Goal: Information Seeking & Learning: Learn about a topic

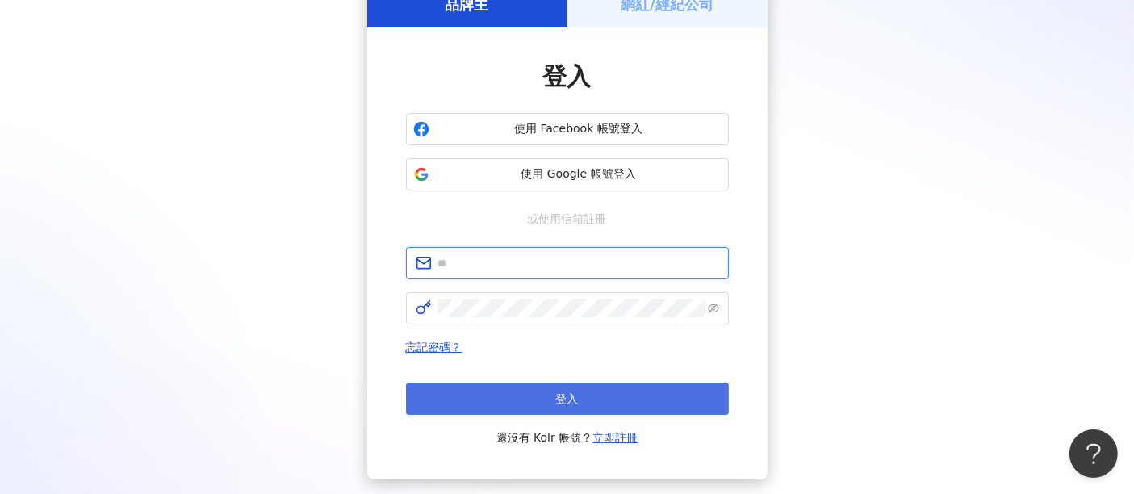
type input "**********"
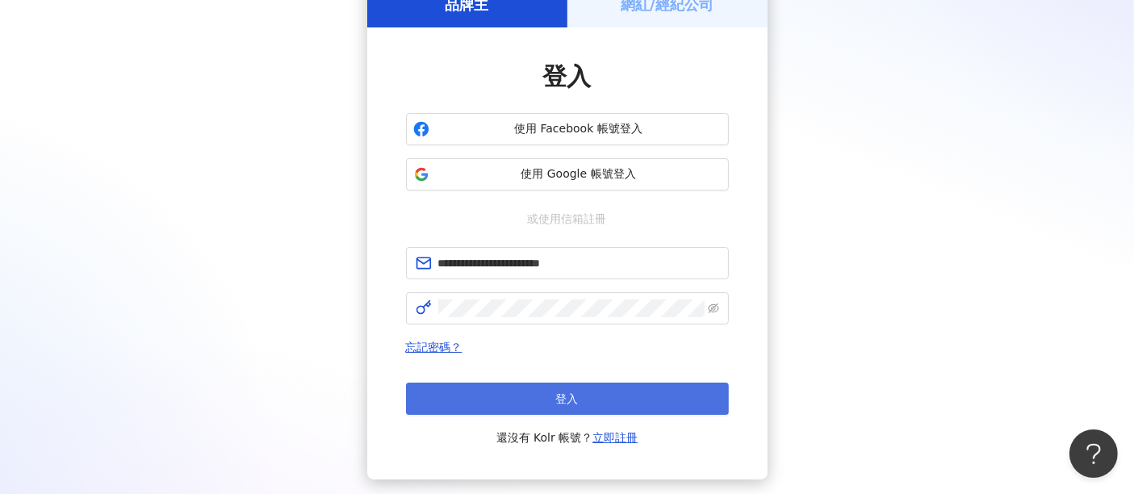
click at [545, 399] on button "登入" at bounding box center [567, 398] width 323 height 32
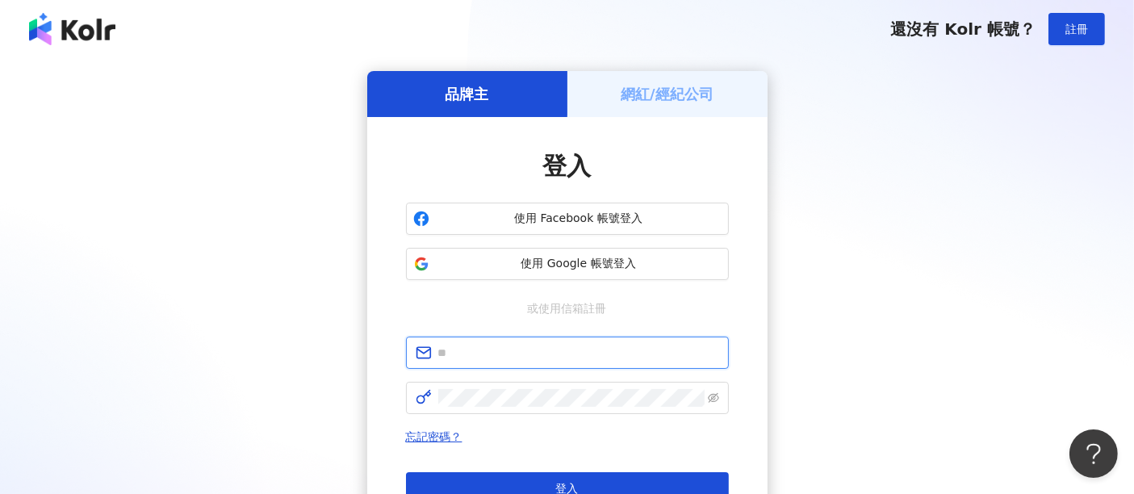
type input "**********"
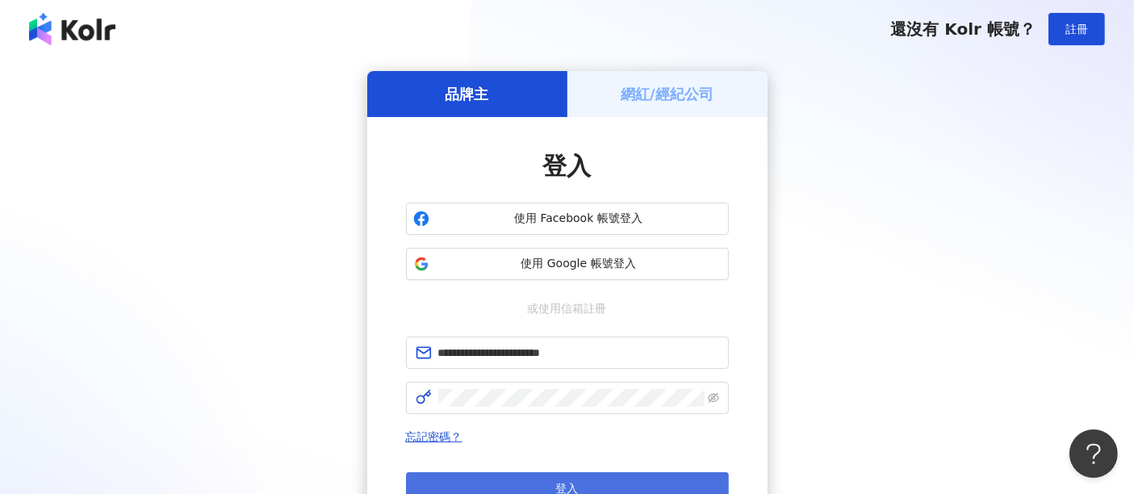
click at [601, 478] on button "登入" at bounding box center [567, 488] width 323 height 32
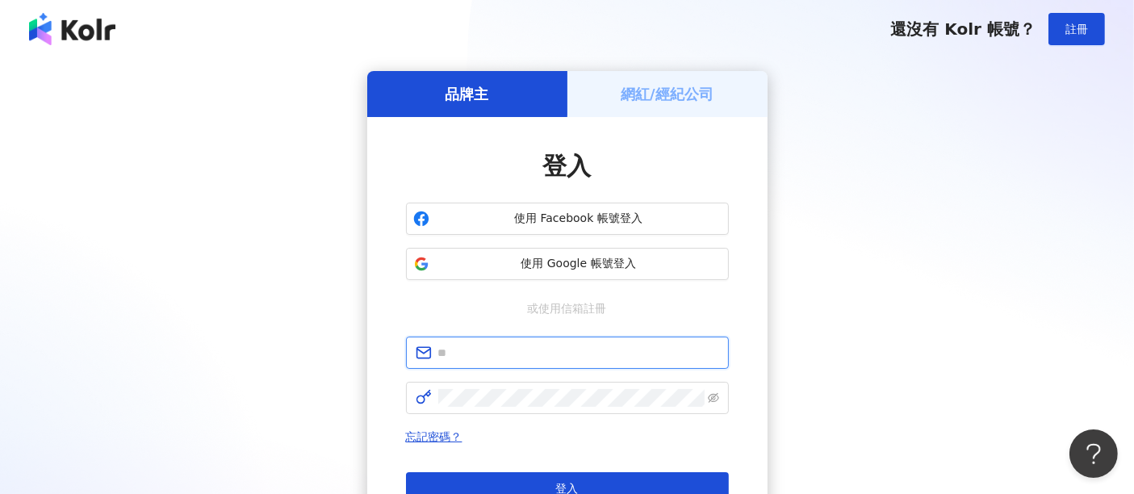
type input "**********"
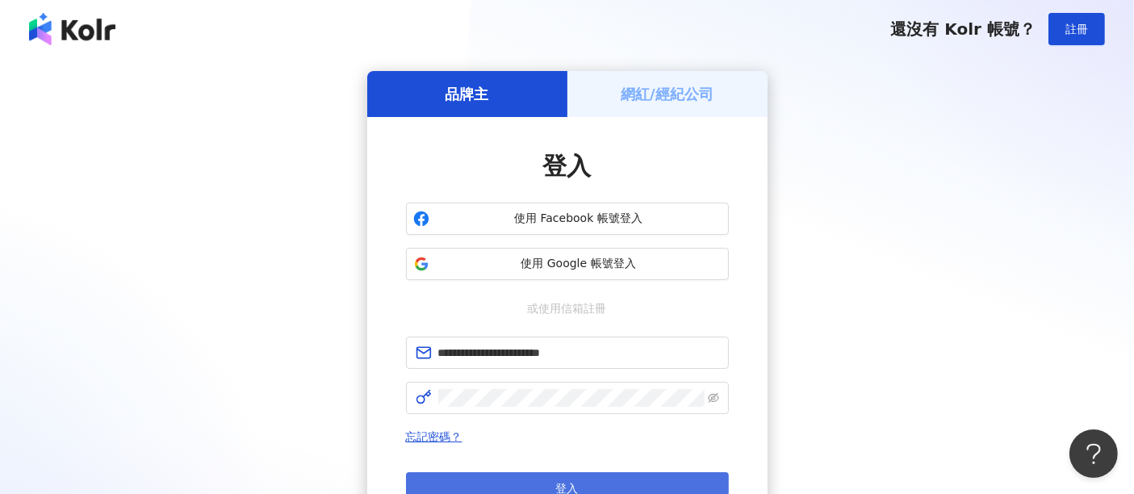
click at [658, 473] on button "登入" at bounding box center [567, 488] width 323 height 32
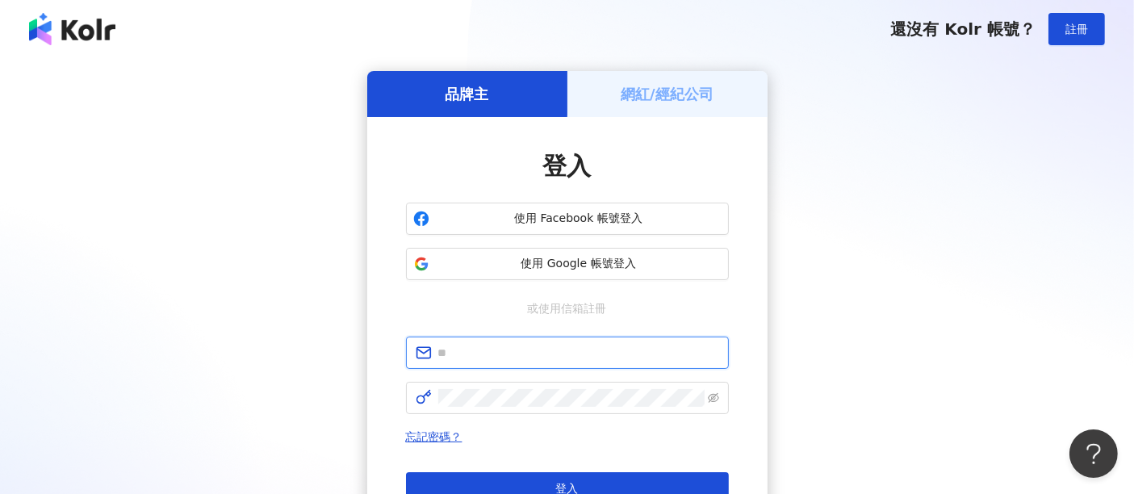
type input "**********"
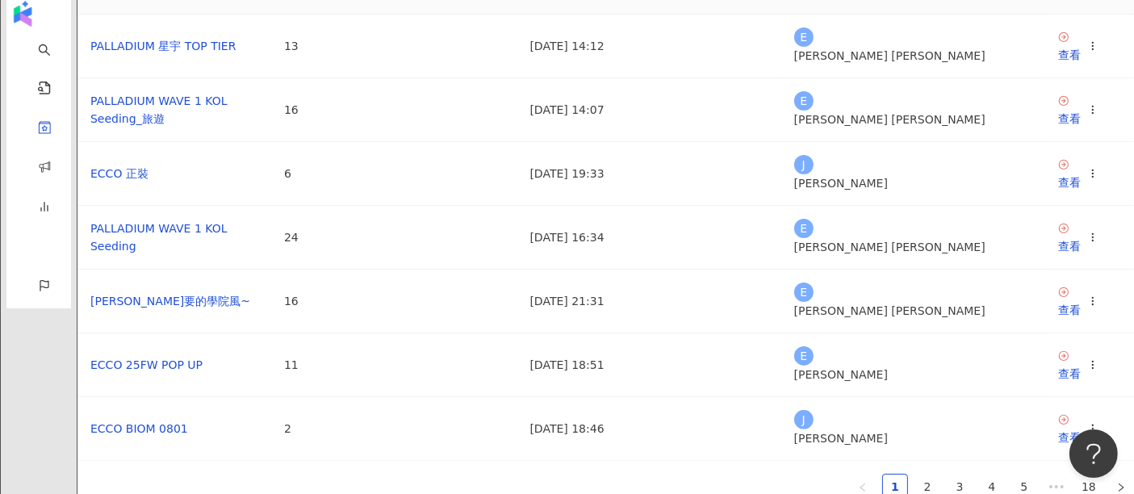
scroll to position [358, 0]
click at [1058, 190] on div "查看" at bounding box center [1069, 181] width 23 height 18
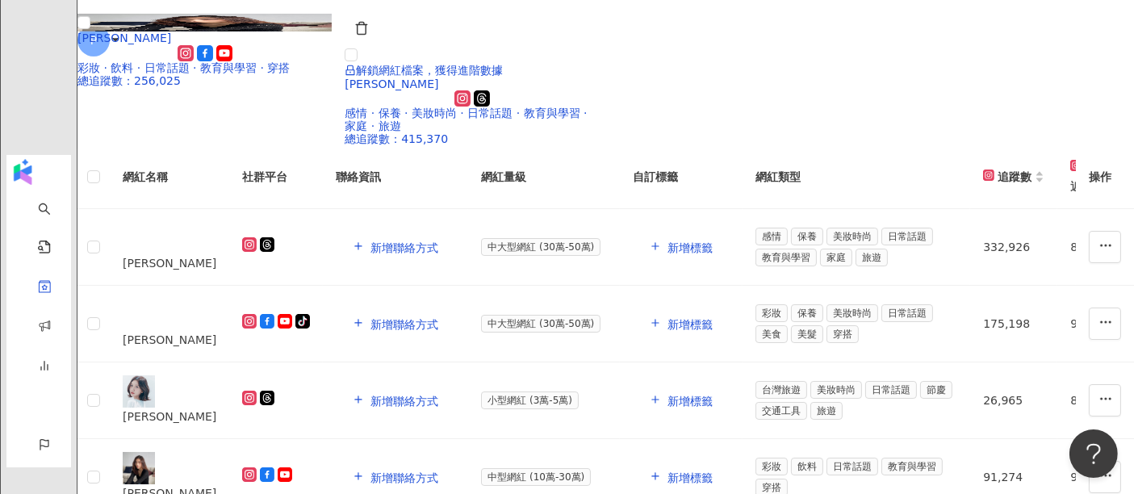
scroll to position [55, 0]
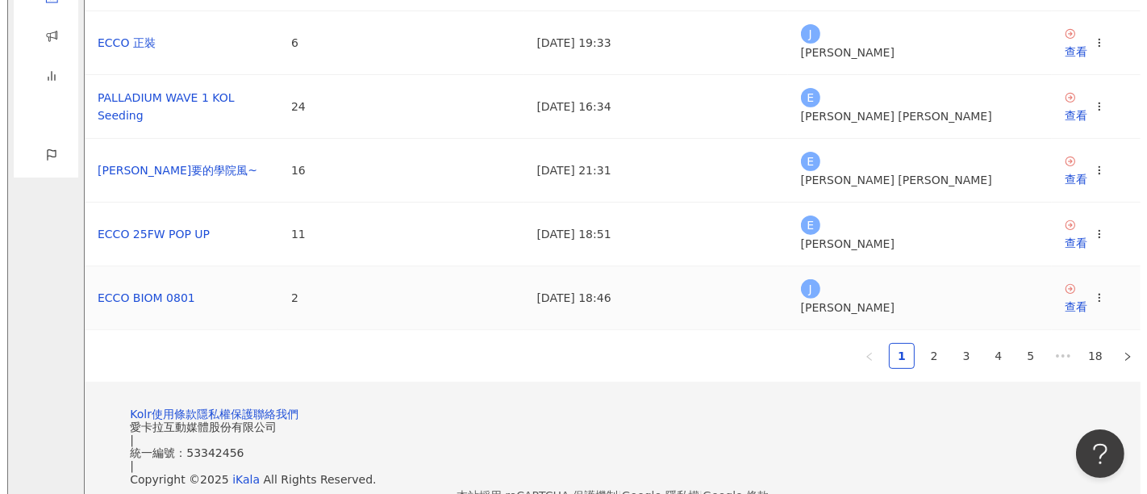
scroll to position [448, 0]
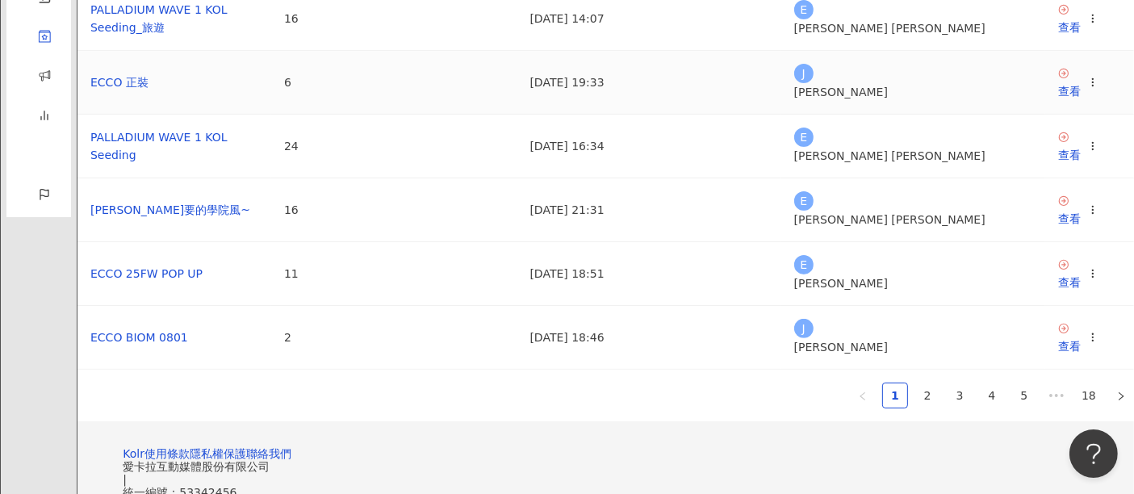
click at [1092, 79] on circle at bounding box center [1092, 78] width 1 height 1
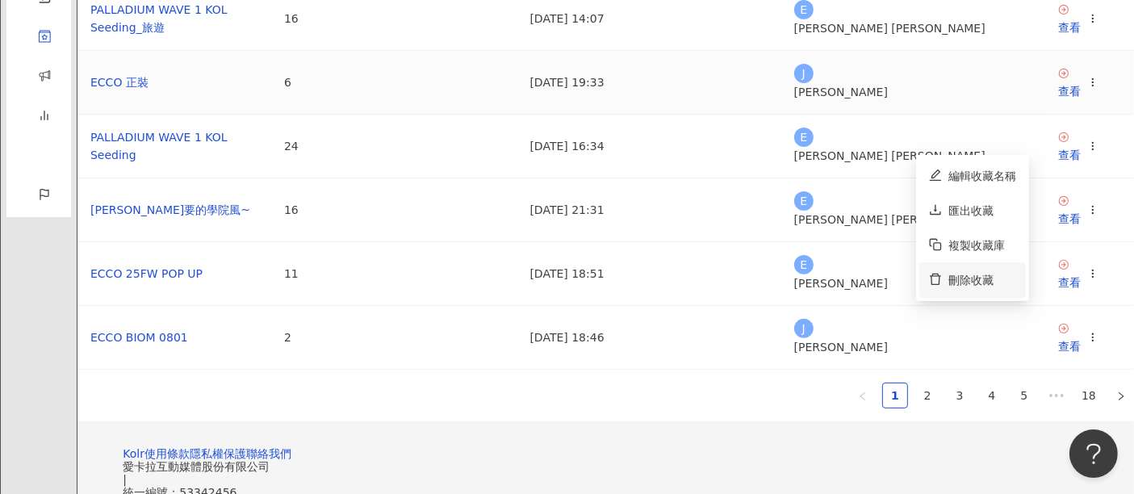
click at [984, 275] on div "刪除收藏" at bounding box center [982, 280] width 68 height 18
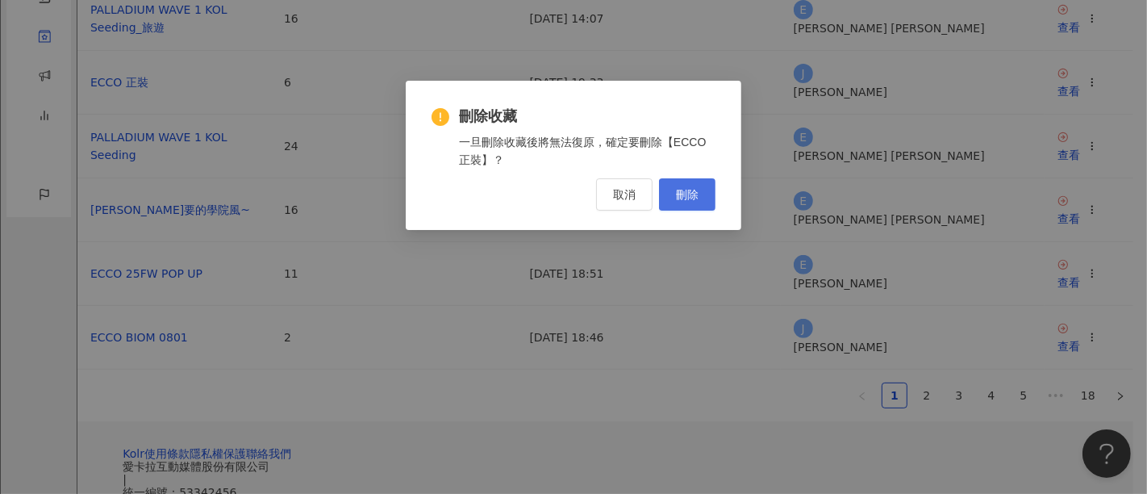
click at [669, 199] on button "刪除" at bounding box center [687, 194] width 56 height 32
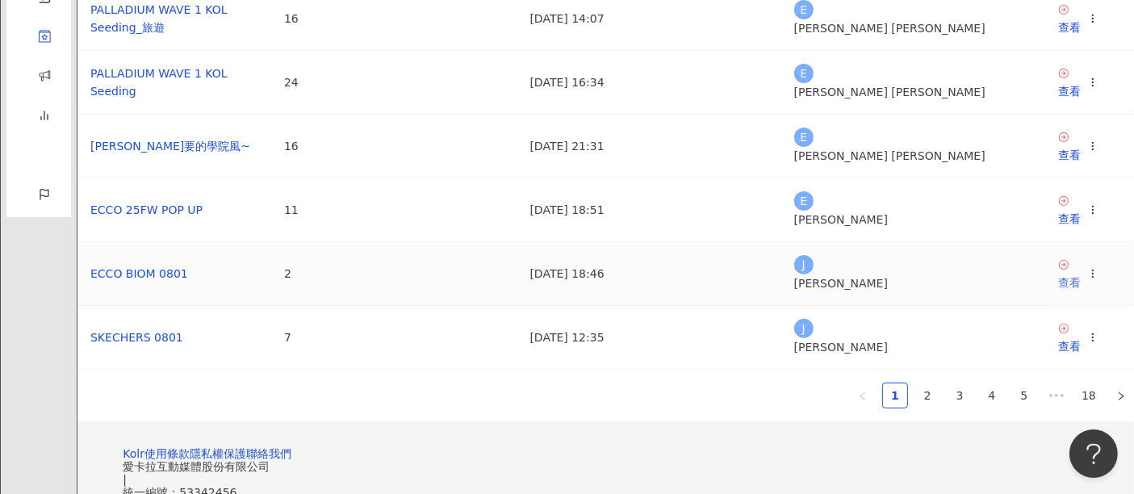
click at [1058, 291] on link "查看" at bounding box center [1069, 274] width 23 height 33
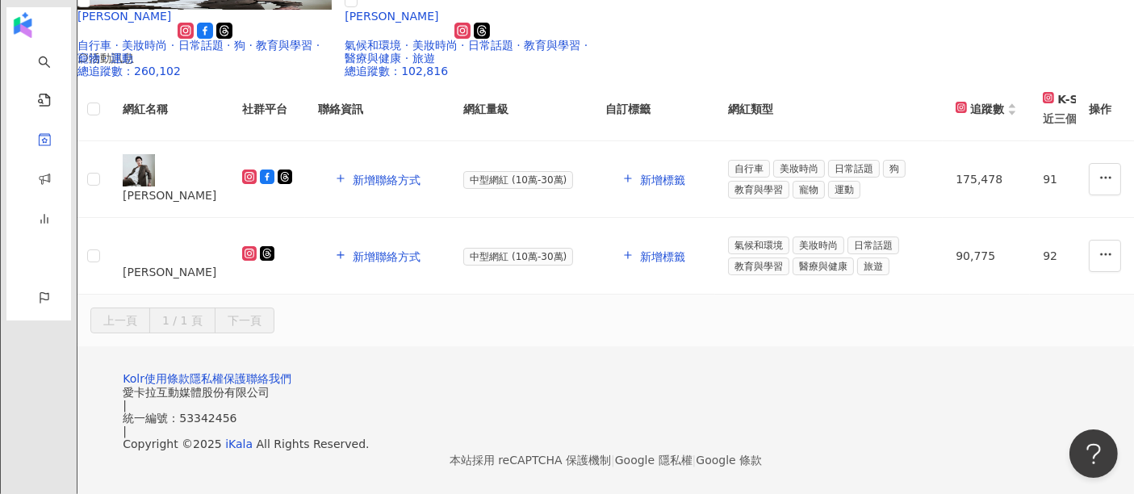
scroll to position [179, 0]
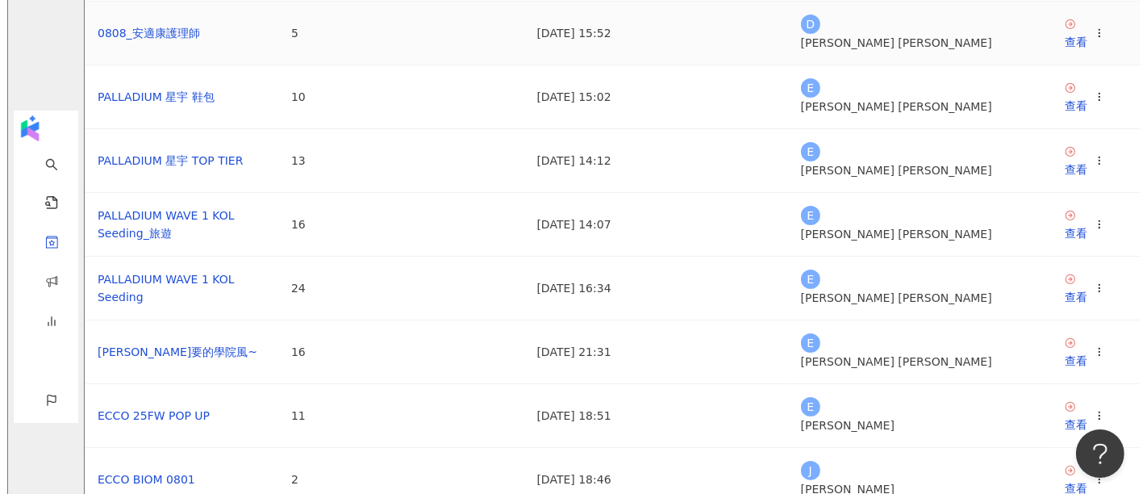
scroll to position [448, 0]
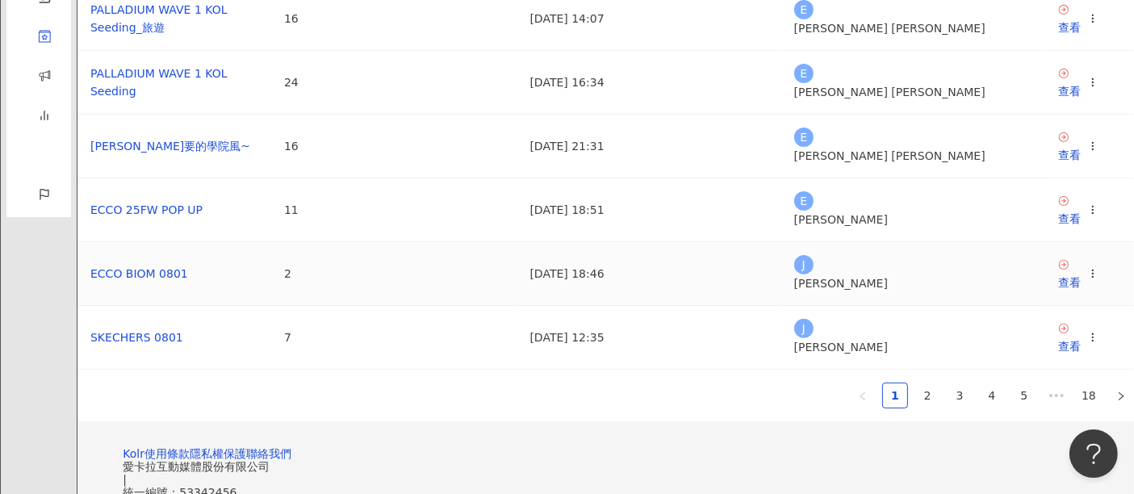
click at [1087, 279] on icon at bounding box center [1092, 273] width 11 height 11
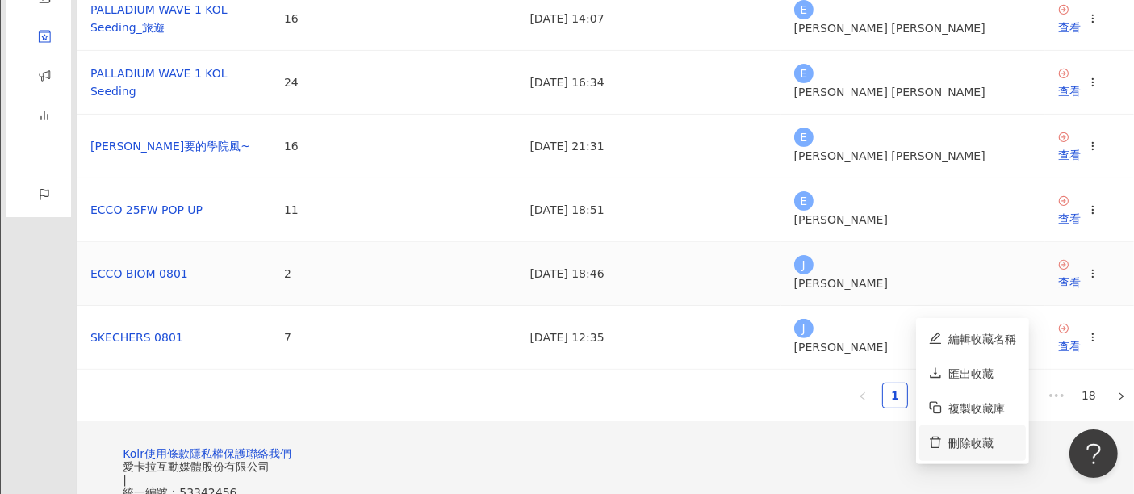
click at [972, 434] on div "刪除收藏" at bounding box center [982, 443] width 68 height 18
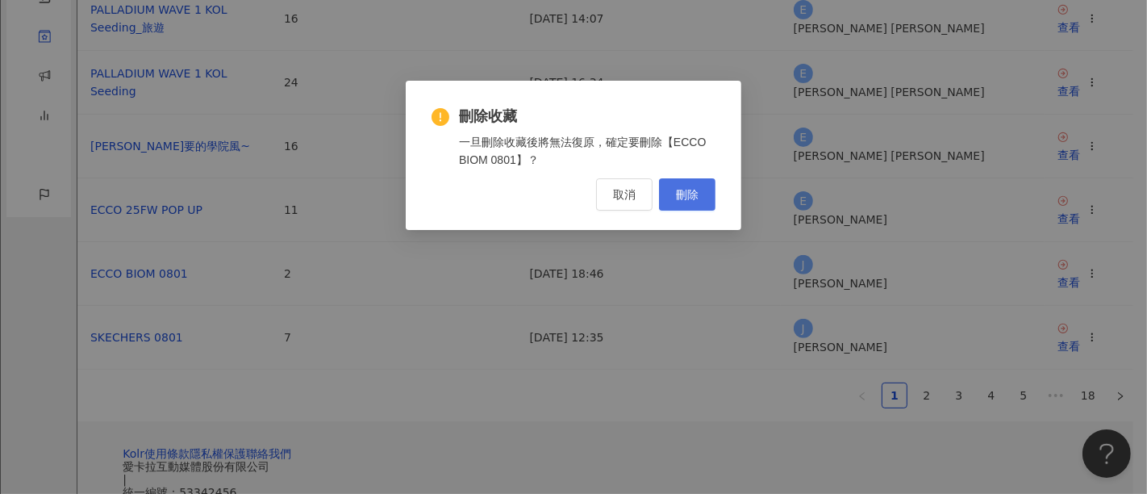
click at [692, 197] on span "刪除" at bounding box center [687, 194] width 23 height 13
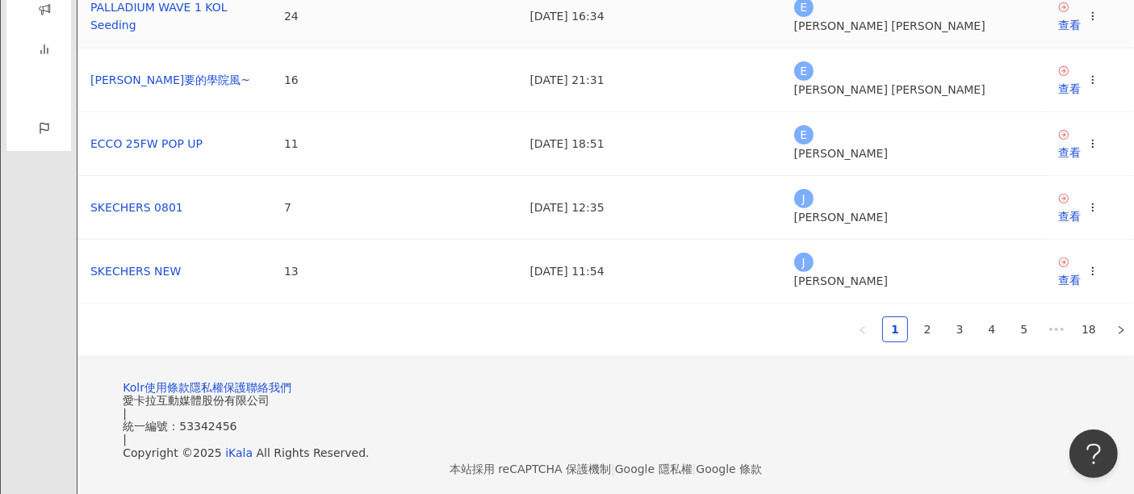
scroll to position [601, 0]
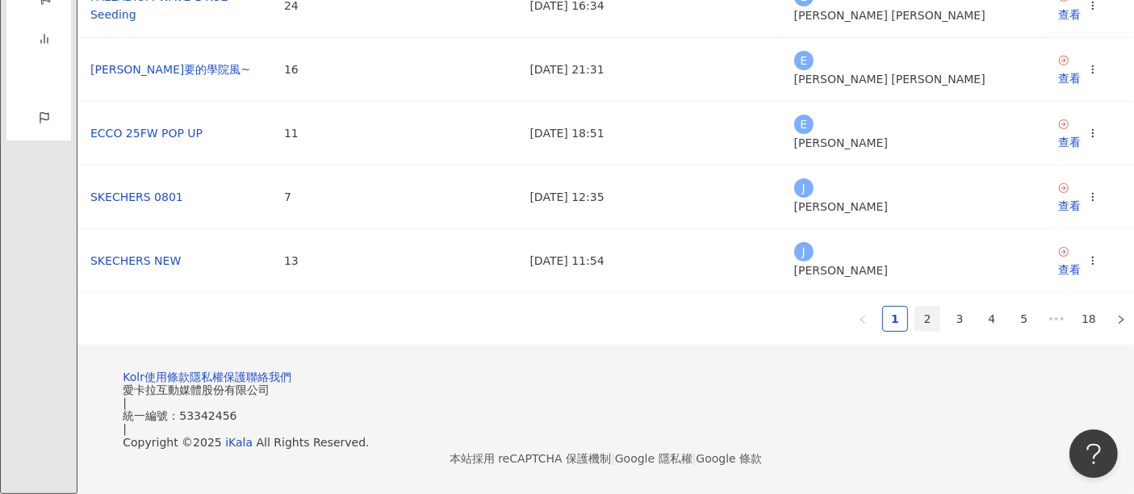
click at [915, 307] on link "2" at bounding box center [927, 319] width 24 height 24
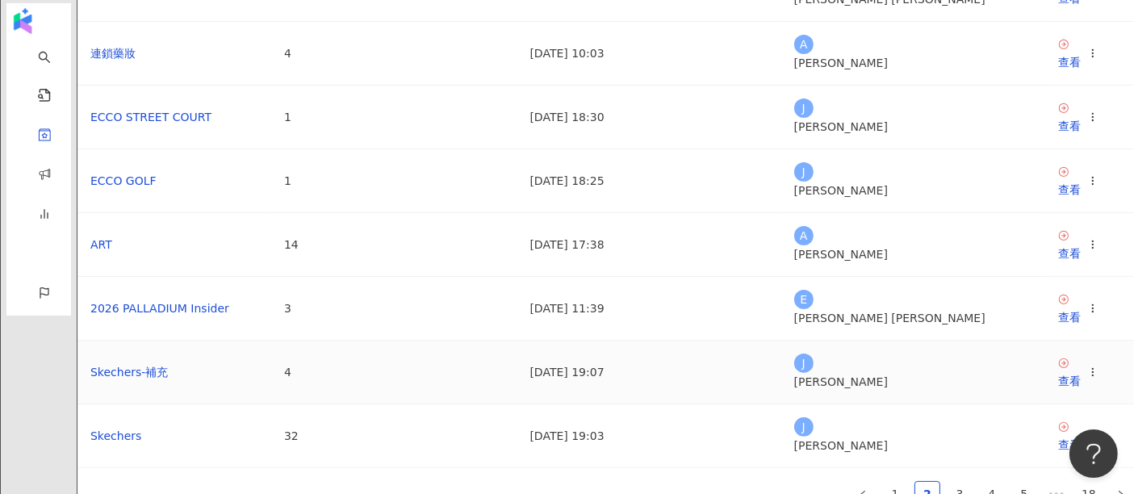
scroll to position [309, 0]
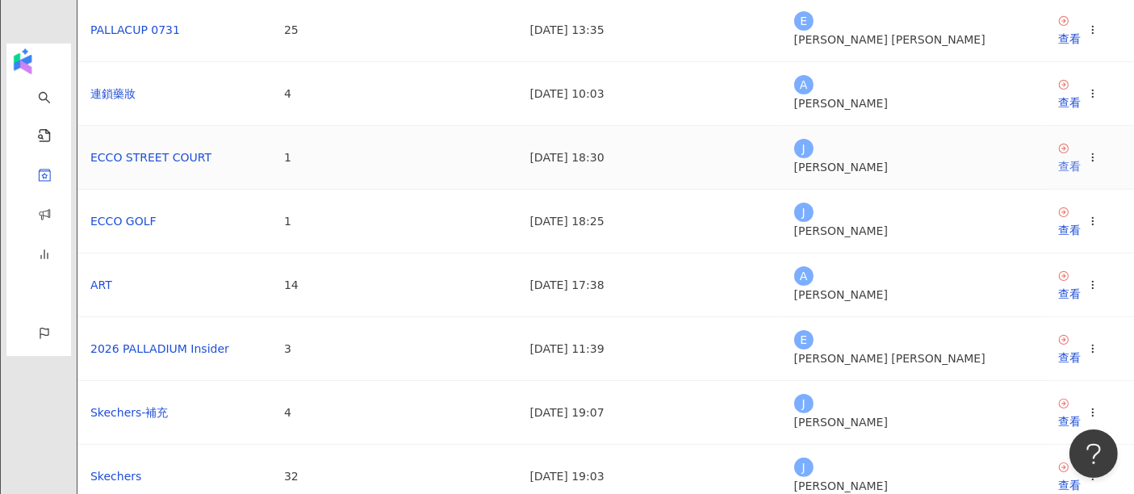
click at [1058, 175] on link "查看" at bounding box center [1069, 158] width 23 height 33
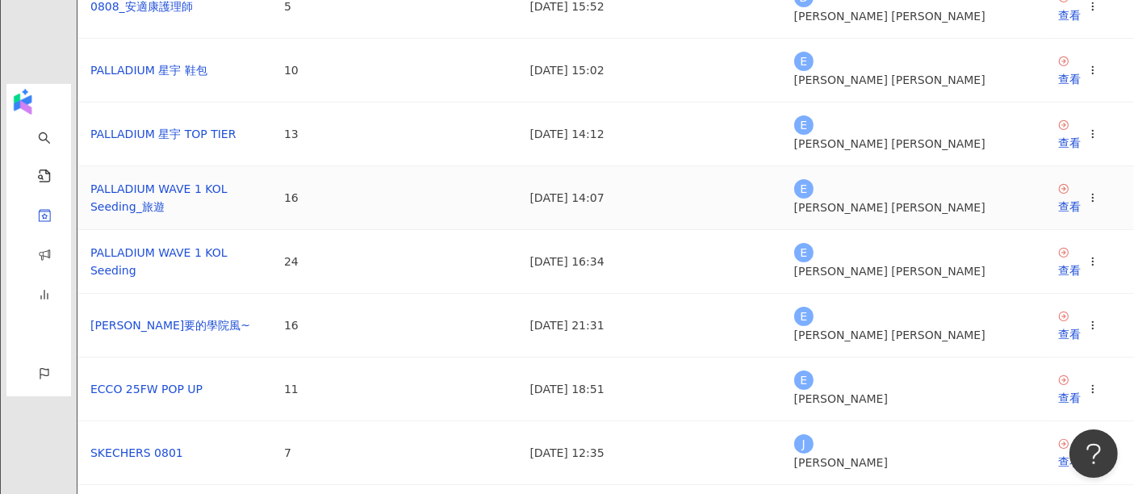
scroll to position [448, 0]
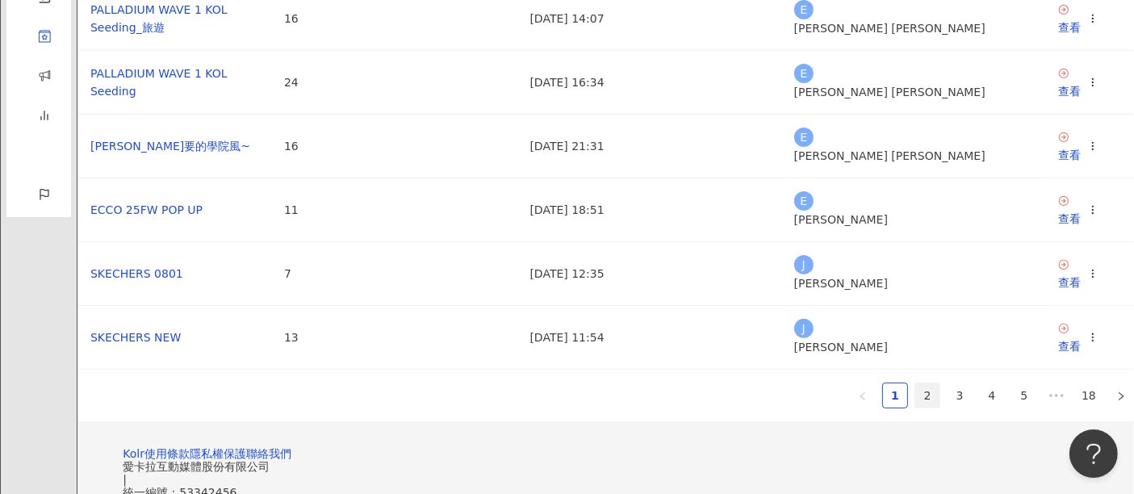
click at [915, 402] on link "2" at bounding box center [927, 395] width 24 height 24
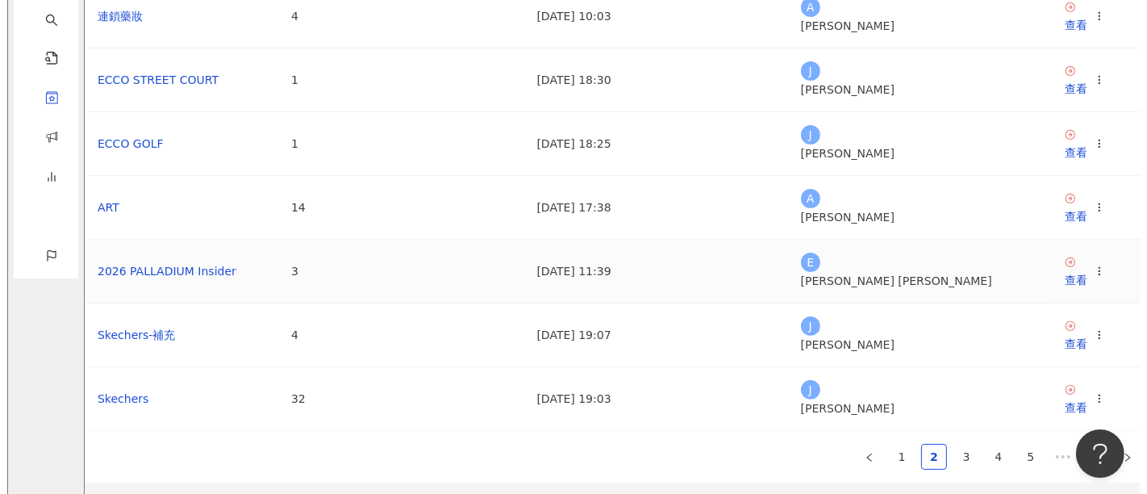
scroll to position [358, 0]
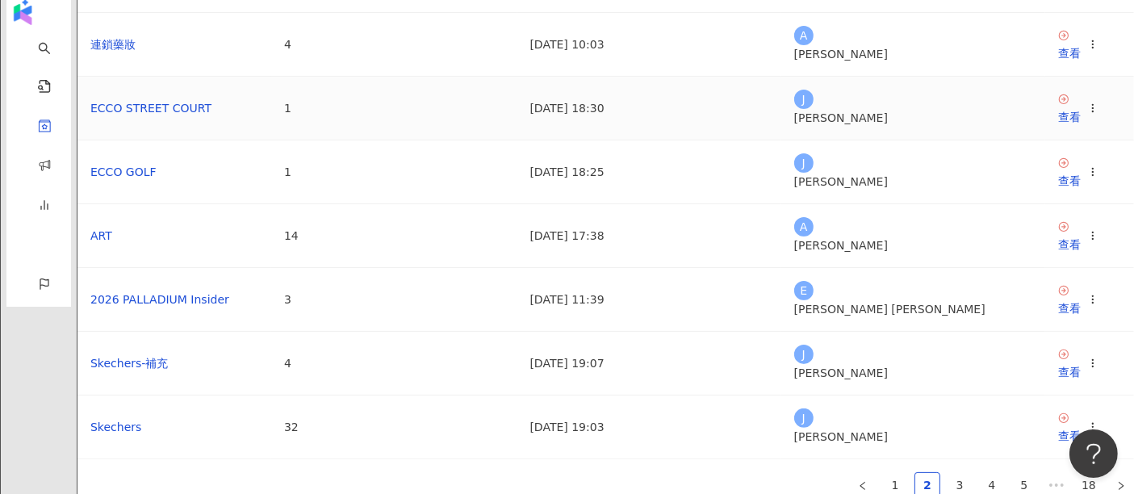
click at [1087, 114] on icon at bounding box center [1092, 107] width 11 height 11
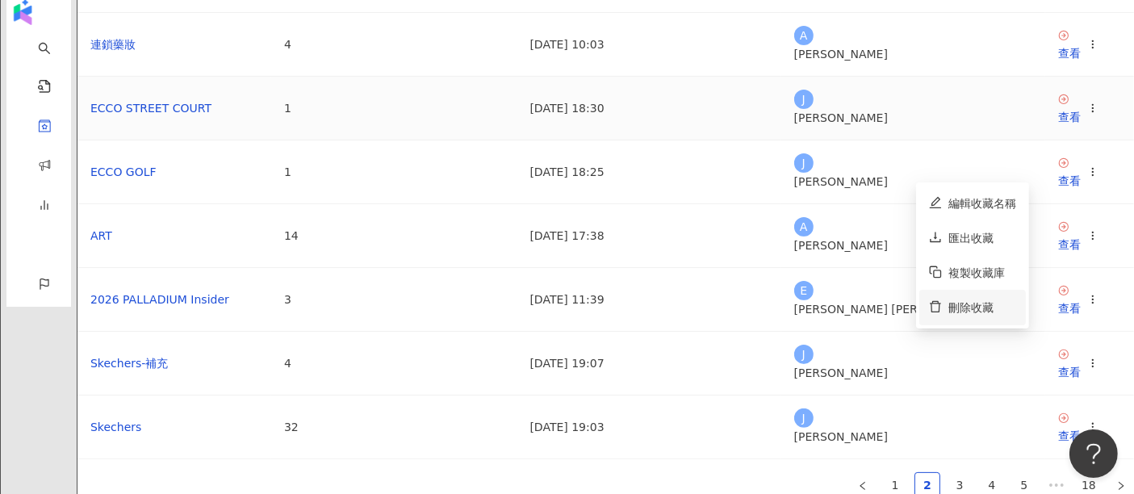
click at [976, 308] on div "刪除收藏" at bounding box center [982, 308] width 68 height 18
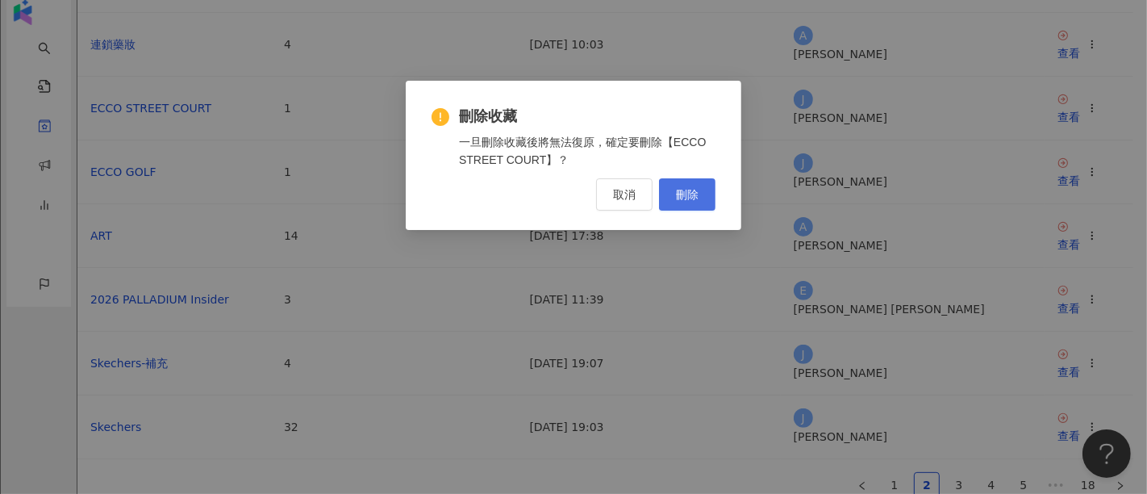
click at [665, 202] on button "刪除" at bounding box center [687, 194] width 56 height 32
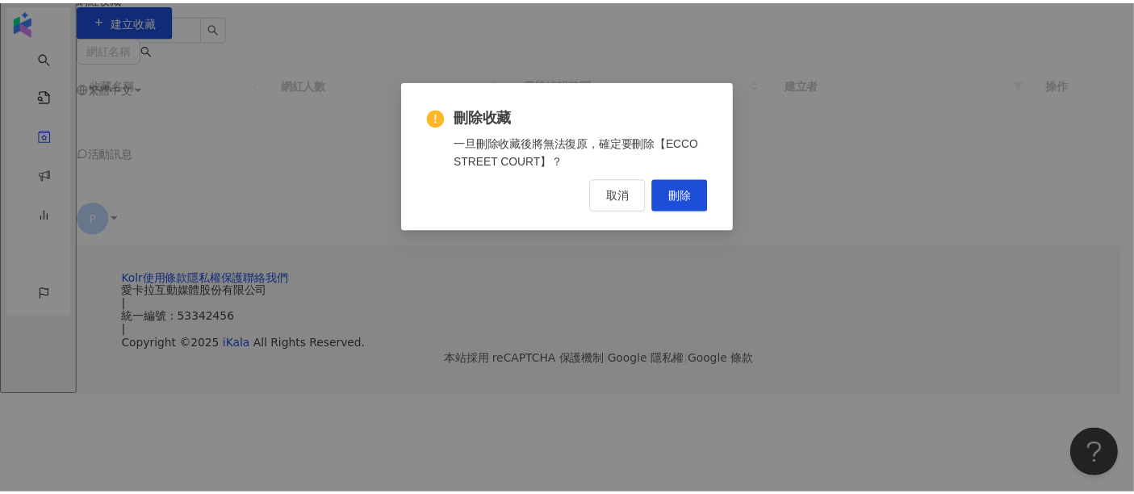
scroll to position [0, 0]
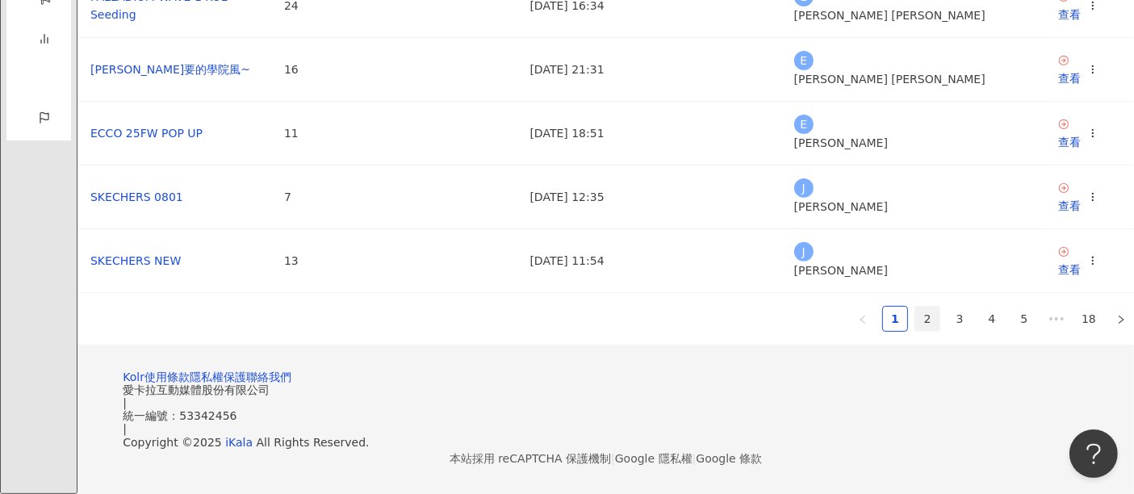
click at [915, 307] on link "2" at bounding box center [927, 319] width 24 height 24
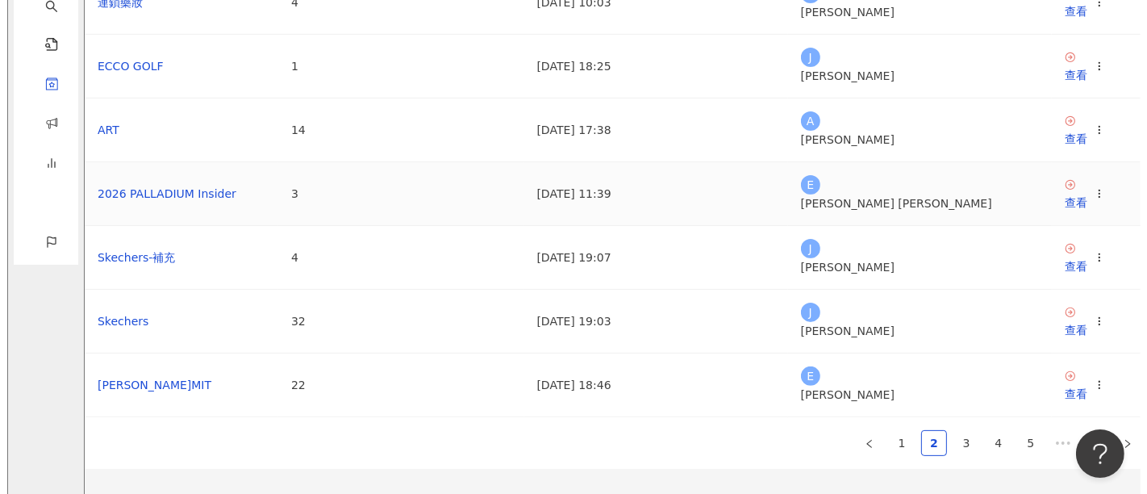
scroll to position [399, 0]
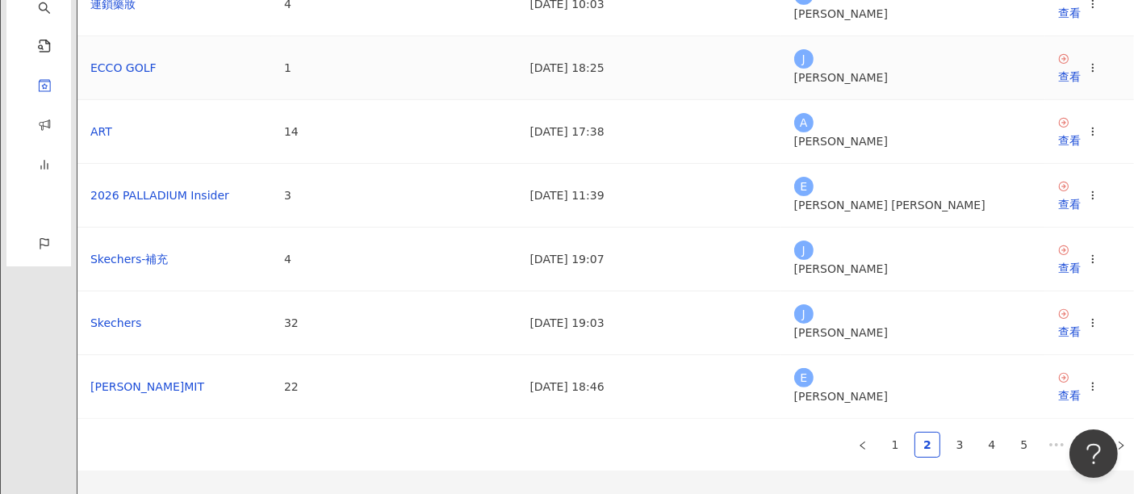
click at [1087, 73] on icon at bounding box center [1092, 67] width 11 height 11
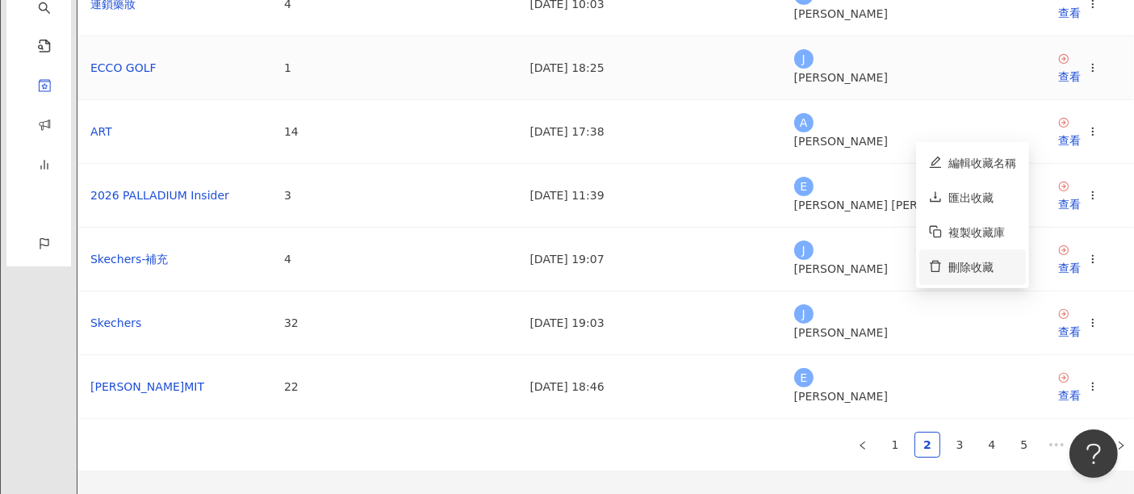
click at [953, 261] on div "刪除收藏" at bounding box center [982, 267] width 68 height 18
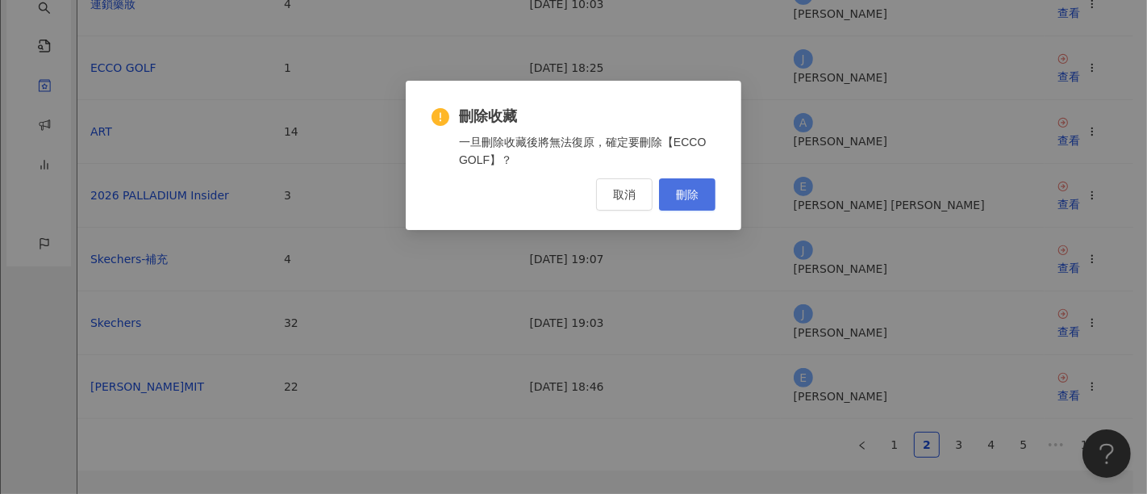
click at [666, 198] on button "刪除" at bounding box center [687, 194] width 56 height 32
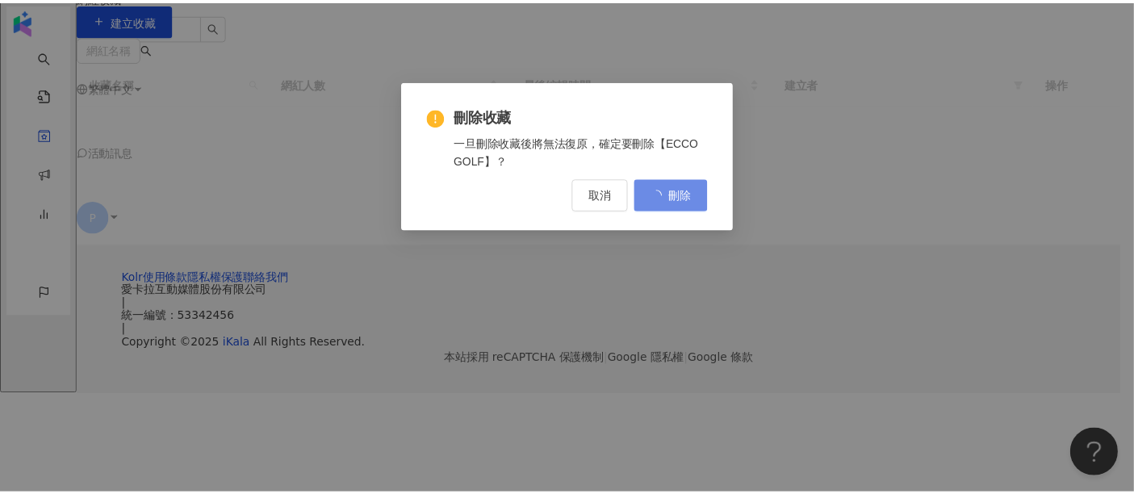
scroll to position [0, 0]
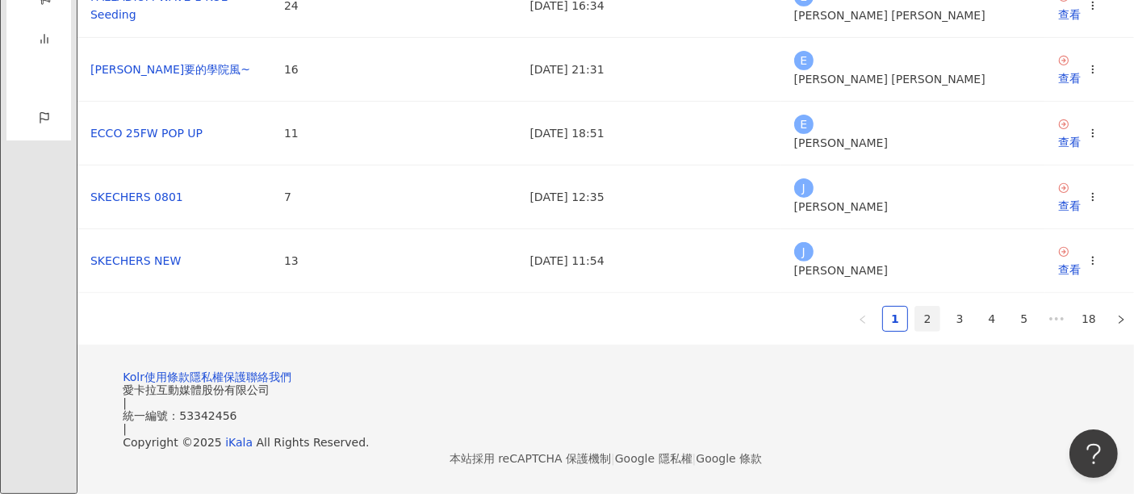
click at [915, 307] on link "2" at bounding box center [927, 319] width 24 height 24
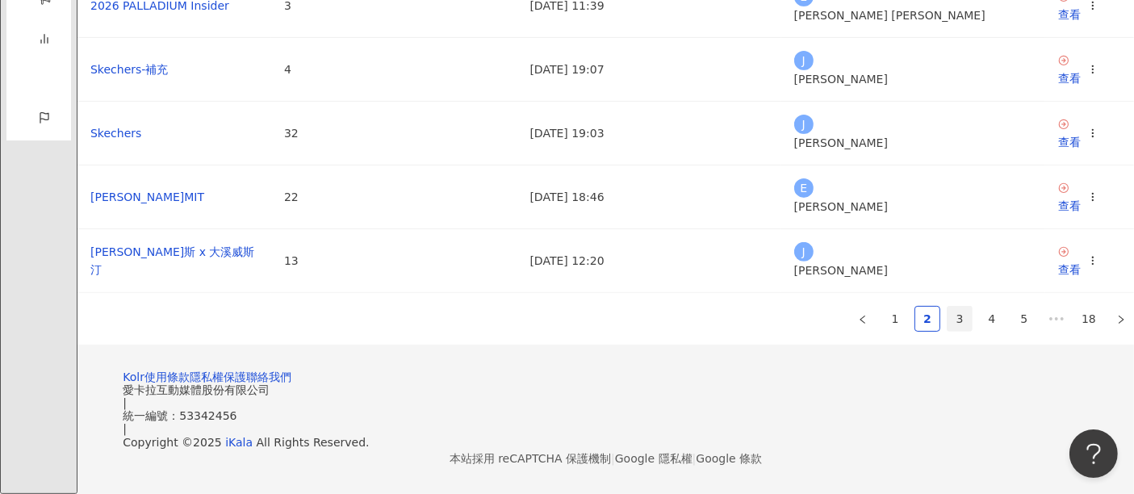
click at [947, 307] on link "3" at bounding box center [959, 319] width 24 height 24
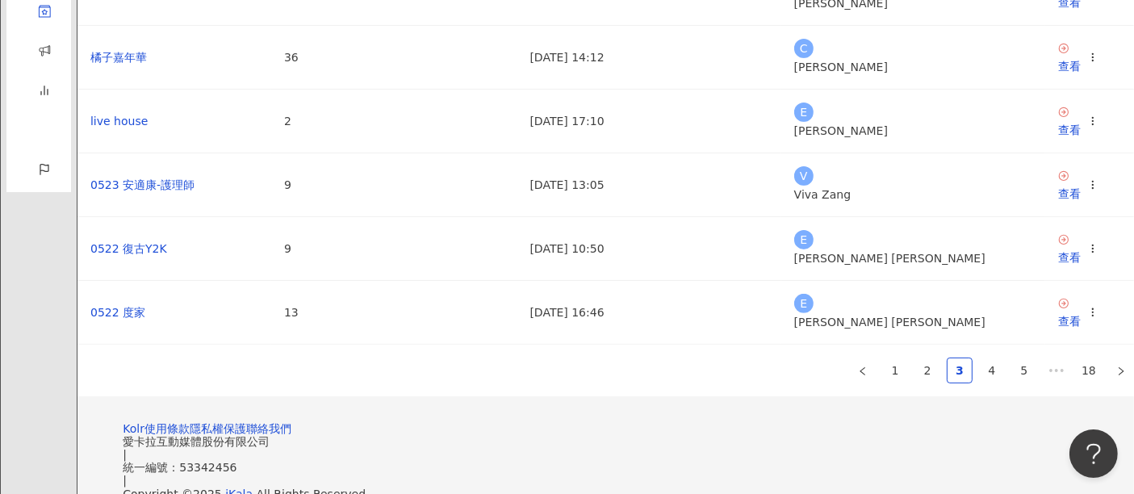
scroll to position [488, 0]
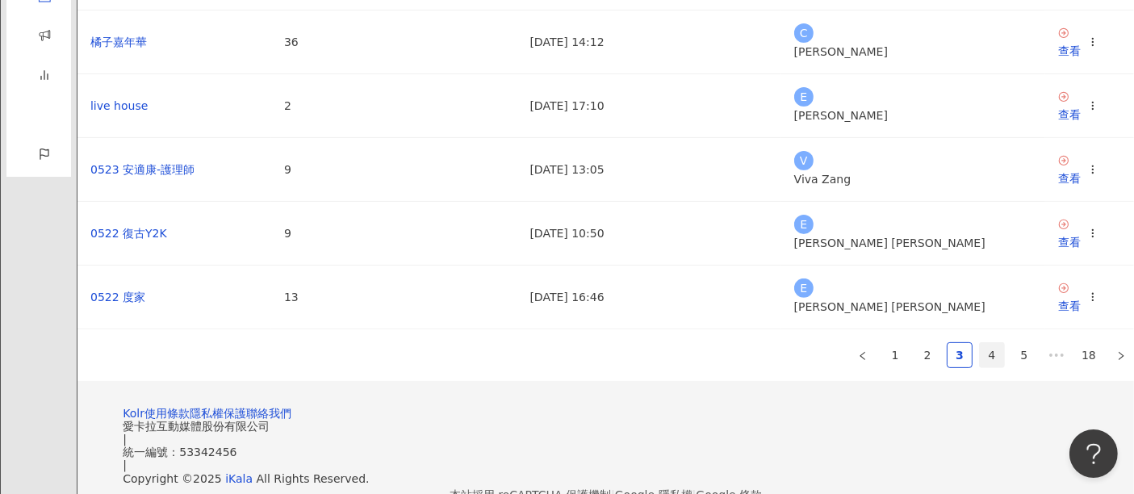
click at [980, 345] on link "4" at bounding box center [992, 355] width 24 height 24
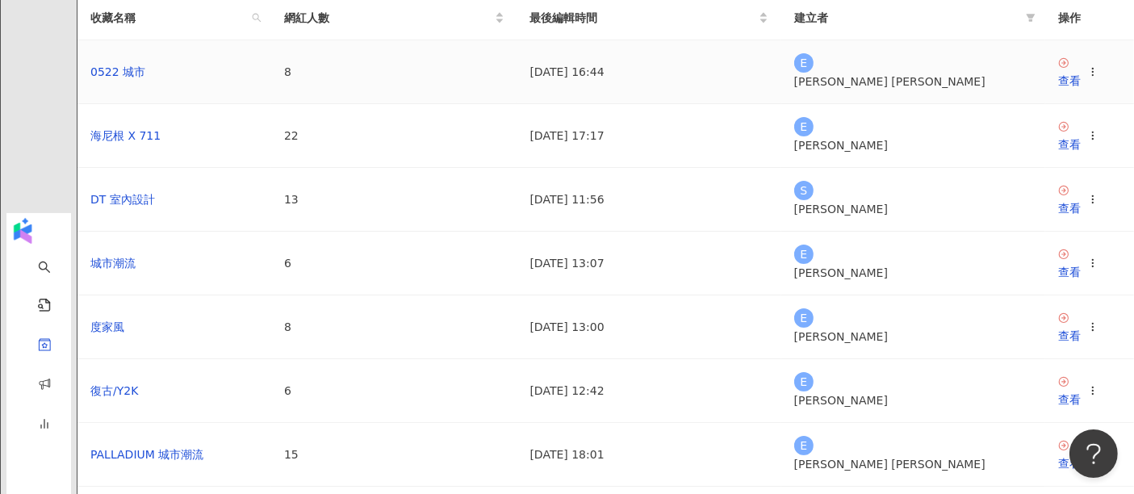
scroll to position [40, 0]
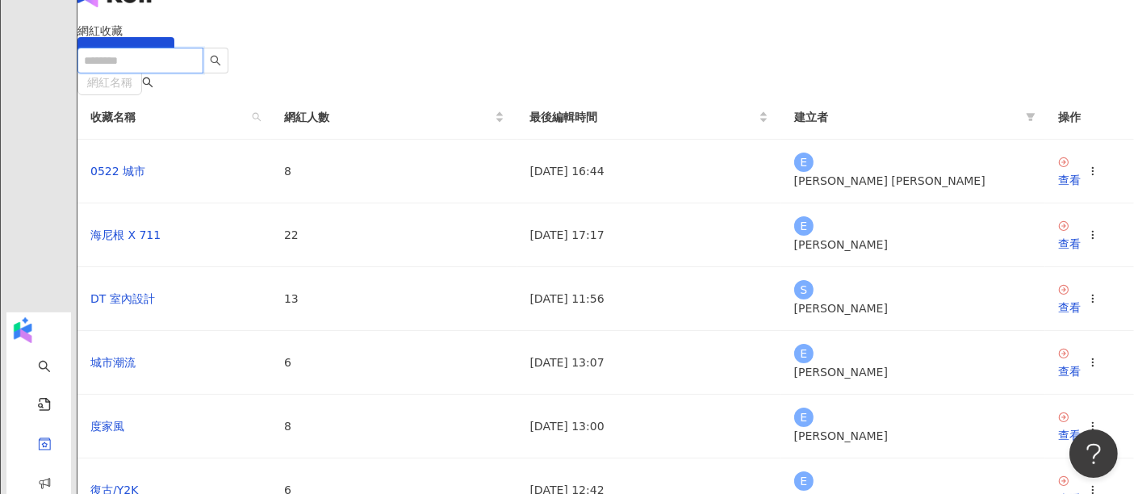
click at [203, 48] on input "search" at bounding box center [140, 61] width 126 height 26
click at [132, 94] on input "search" at bounding box center [109, 82] width 45 height 24
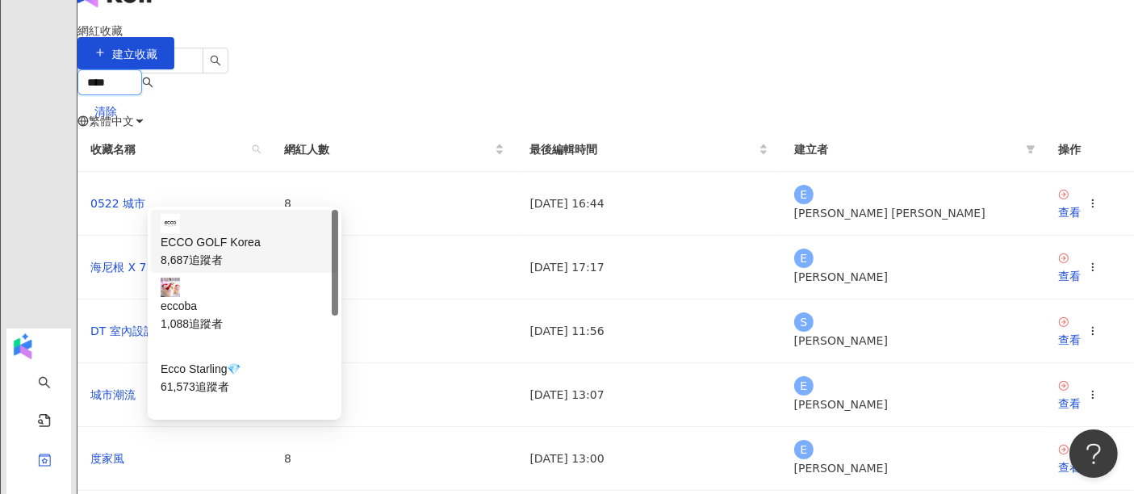
type input "****"
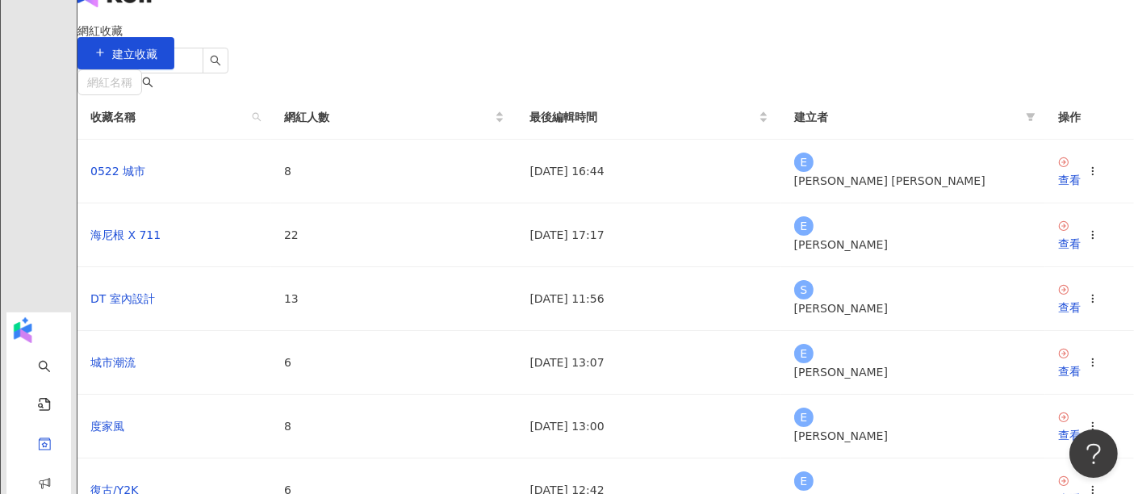
click at [600, 168] on div "網紅名稱 收藏名稱 網紅人數 最後編輯時間 建立者 操作 0522 城市 8 2025/5/22 16:44 E eva chen 查看 海尼根 X 711 …" at bounding box center [605, 448] width 1056 height 759
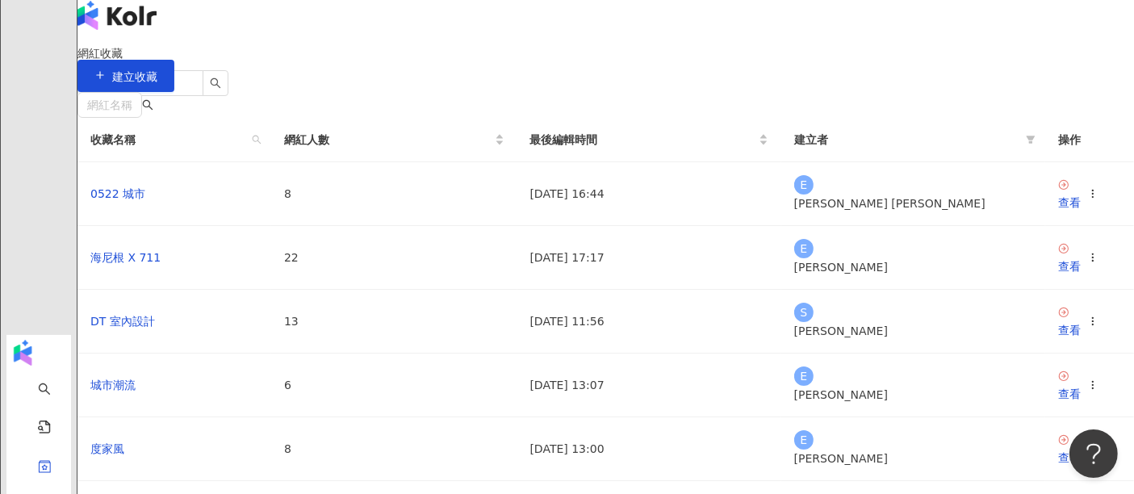
scroll to position [0, 0]
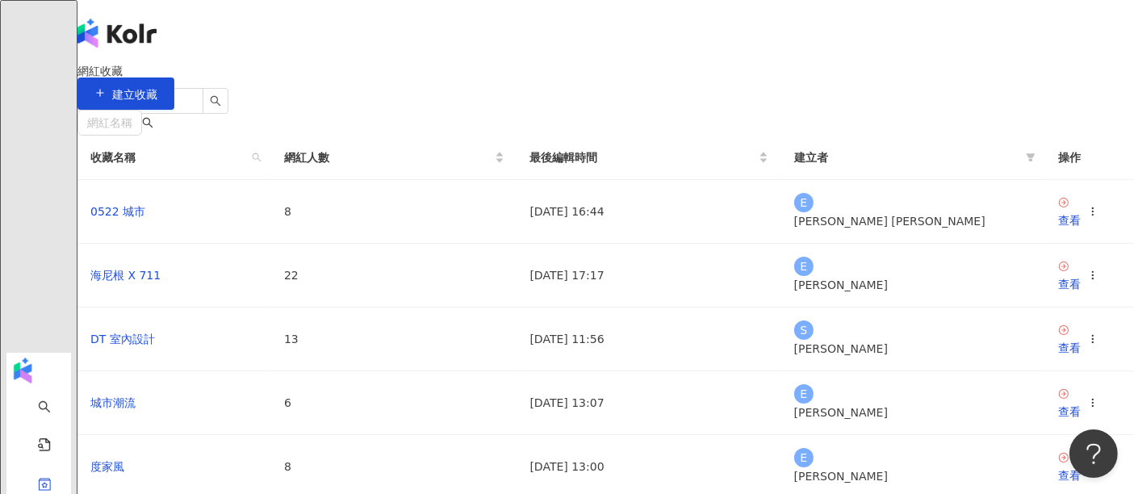
click at [110, 275] on span "P" at bounding box center [93, 291] width 32 height 32
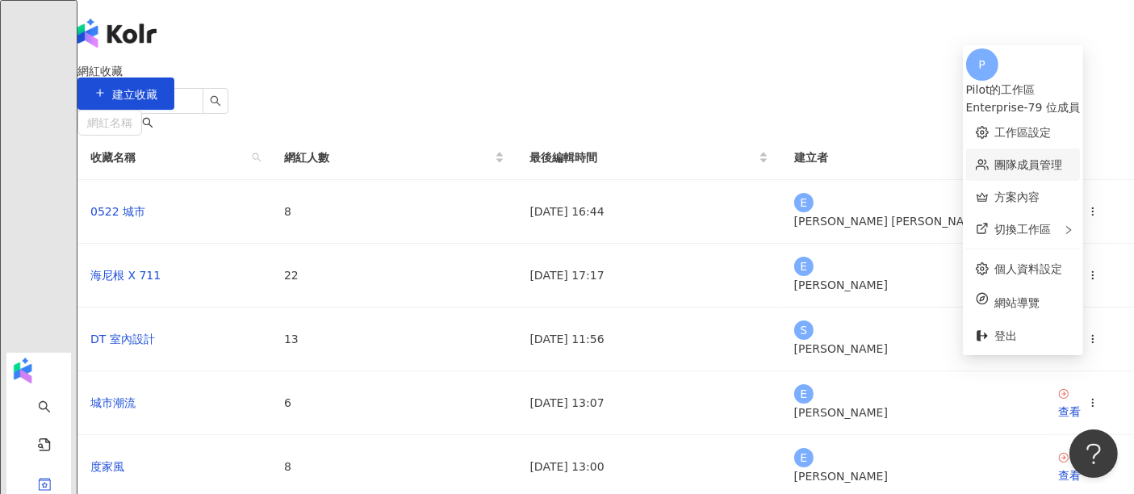
click at [1002, 158] on link "團隊成員管理" at bounding box center [1029, 164] width 68 height 13
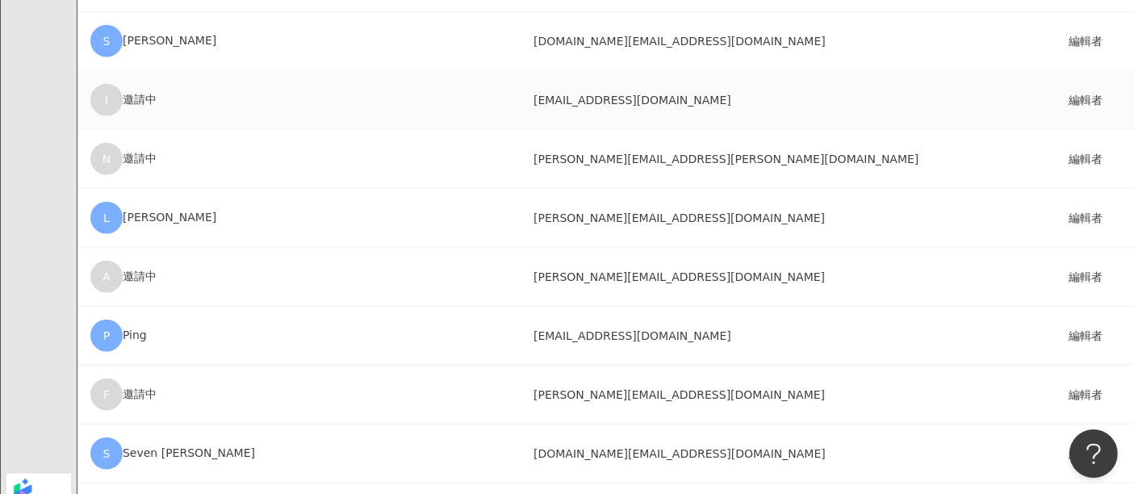
scroll to position [1793, 0]
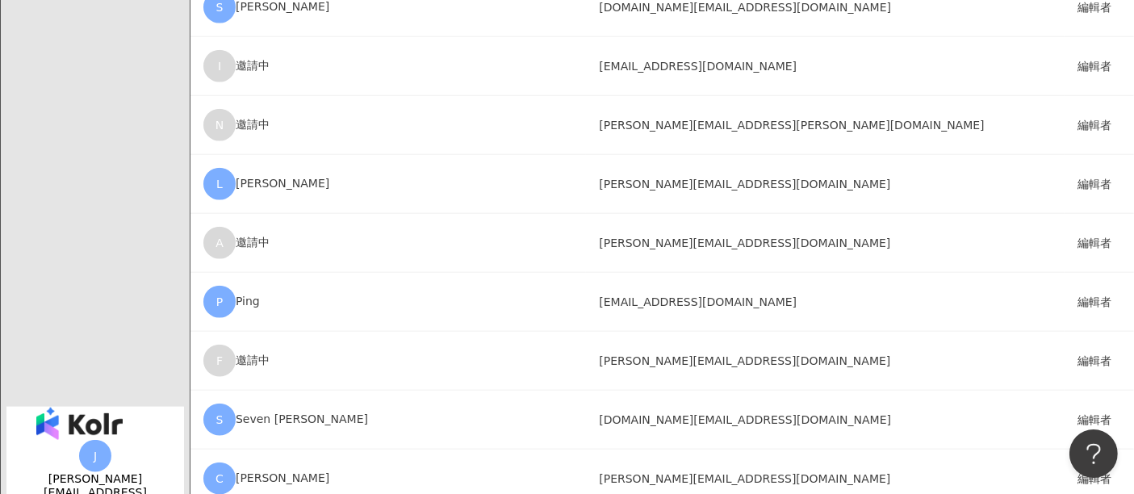
click at [82, 407] on img "button" at bounding box center [79, 423] width 86 height 32
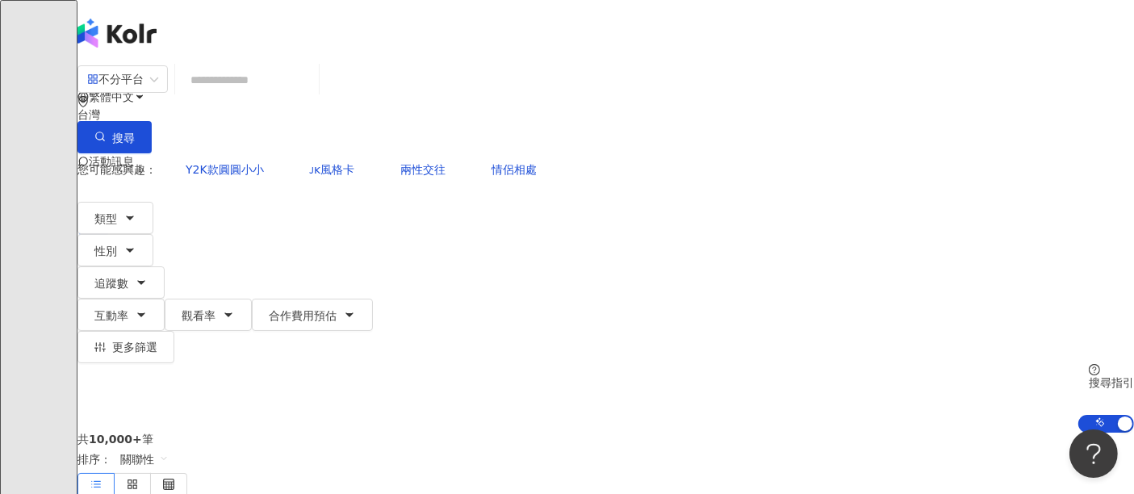
click at [312, 95] on input "search" at bounding box center [247, 80] width 131 height 31
click at [144, 92] on div "不分平台" at bounding box center [115, 79] width 56 height 26
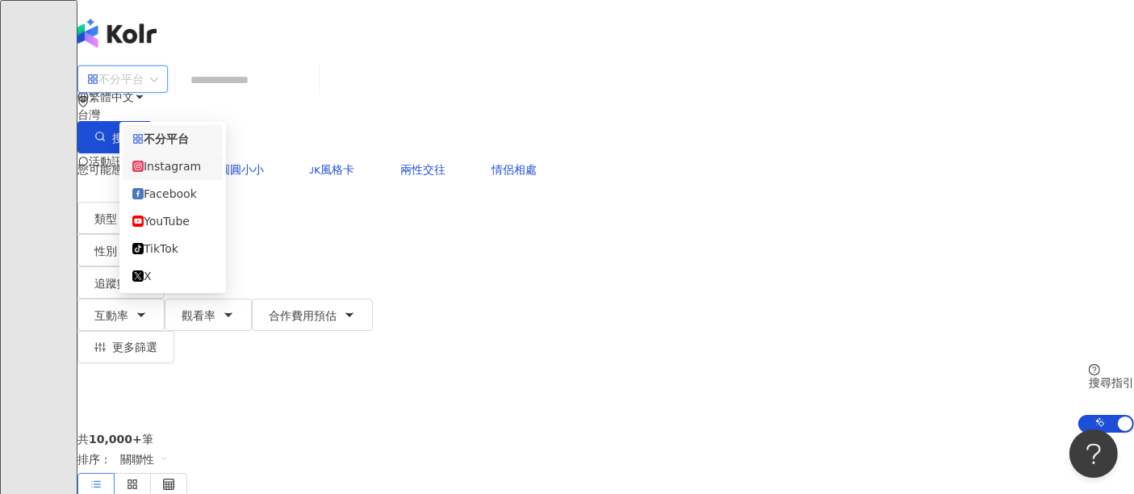
click at [206, 184] on div "Facebook" at bounding box center [173, 193] width 100 height 27
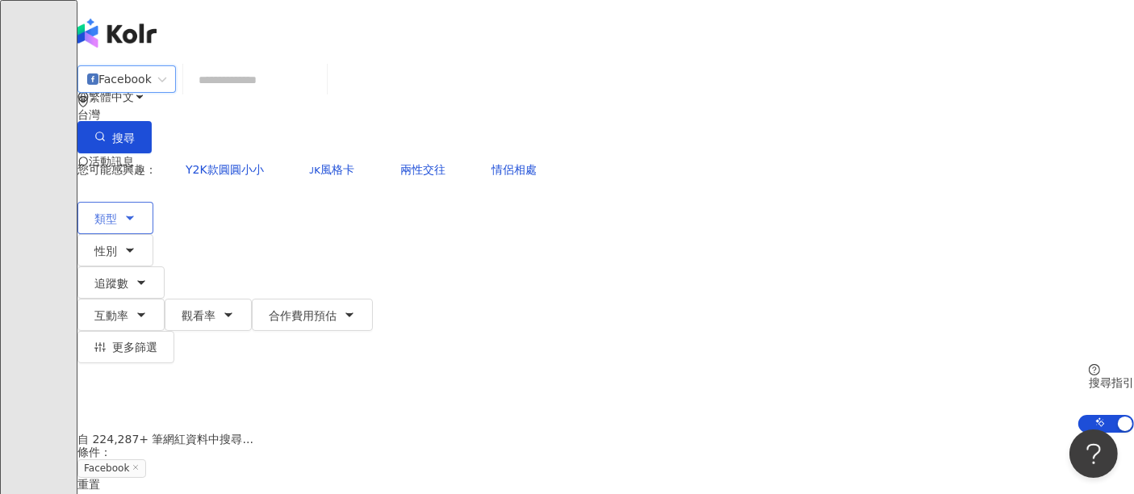
click at [136, 211] on icon "button" at bounding box center [129, 217] width 13 height 13
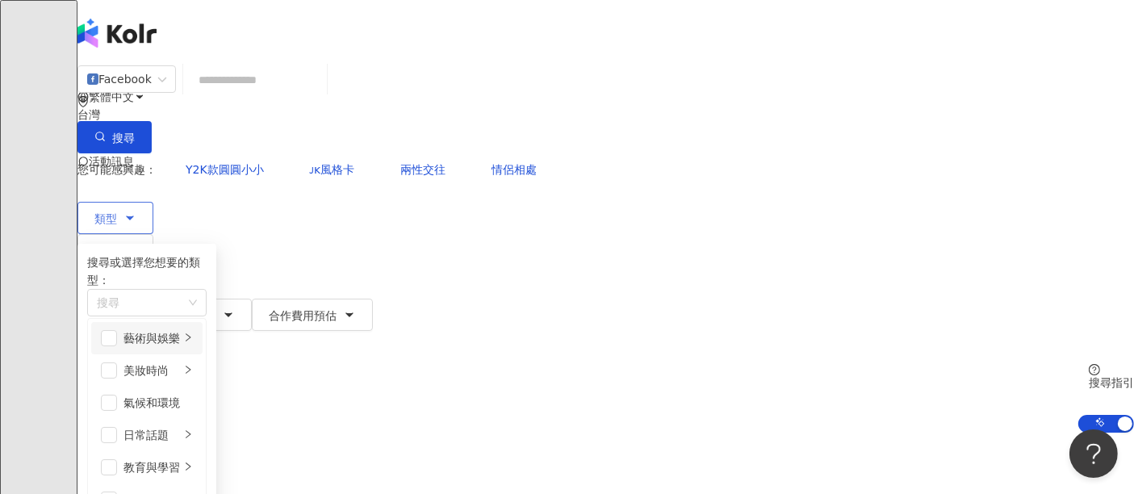
click at [180, 329] on div "藝術與娛樂" at bounding box center [151, 338] width 56 height 18
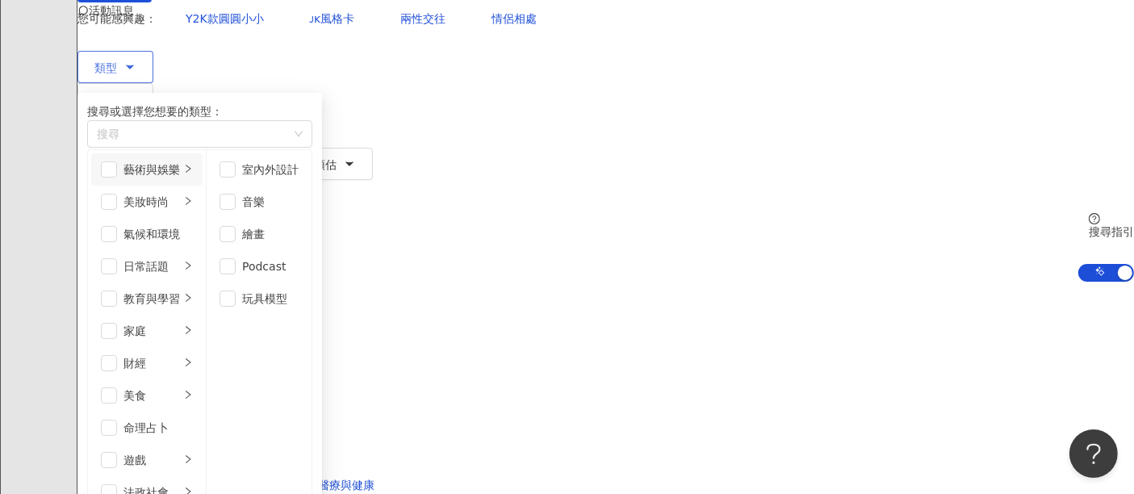
scroll to position [179, 0]
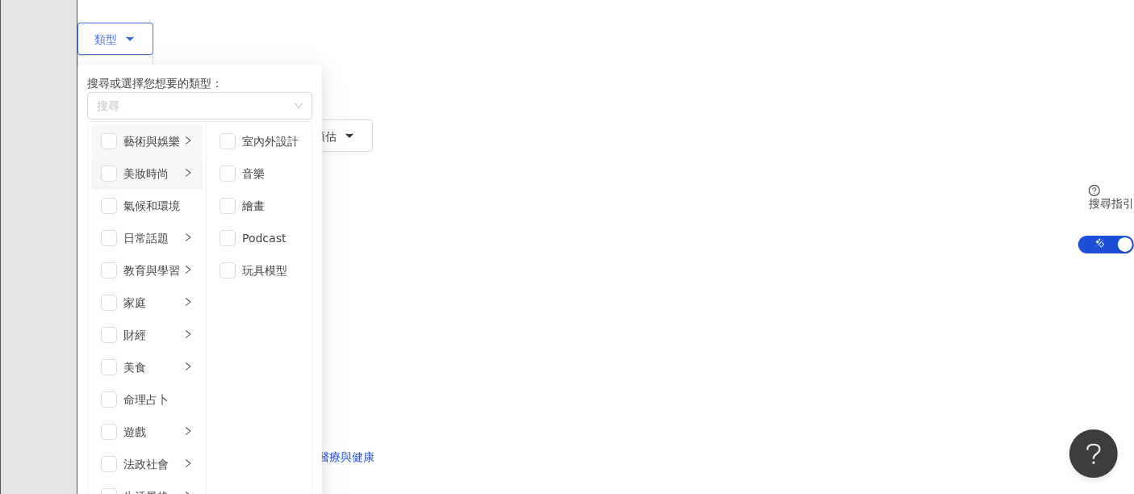
click at [180, 169] on div "美妝時尚" at bounding box center [151, 174] width 56 height 18
click at [193, 211] on div "氣候和環境" at bounding box center [157, 206] width 69 height 18
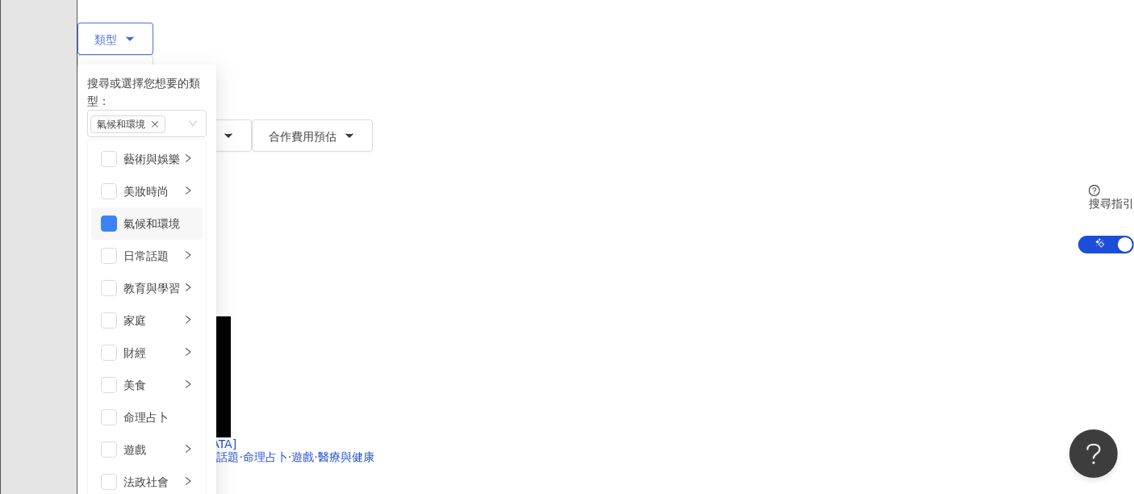
click at [193, 215] on div "氣候和環境" at bounding box center [157, 224] width 69 height 18
click at [180, 247] on div "日常話題" at bounding box center [151, 256] width 56 height 18
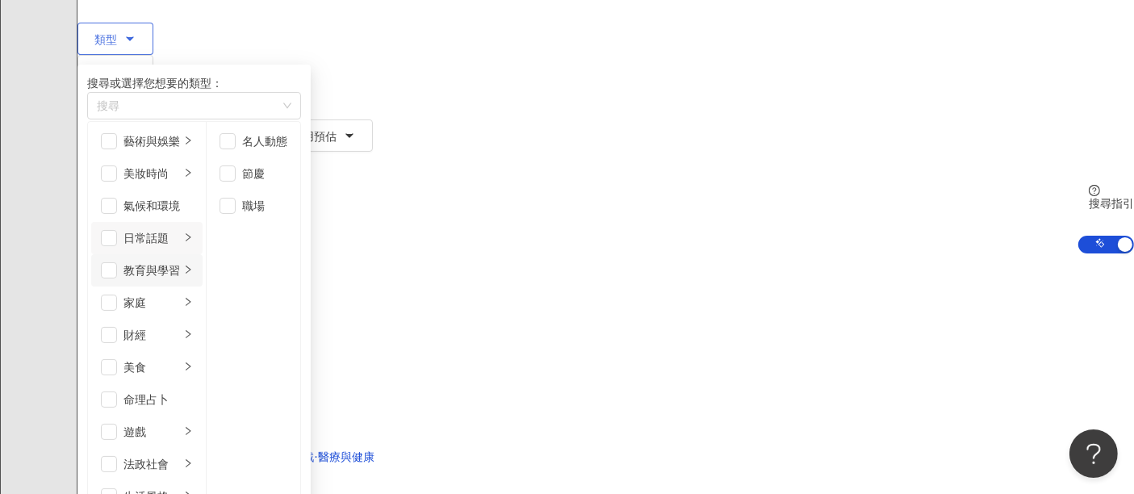
scroll to position [90, 0]
click at [180, 294] on div "家庭" at bounding box center [151, 303] width 56 height 18
click at [180, 326] on div "財經" at bounding box center [151, 335] width 56 height 18
click at [203, 351] on li "美食" at bounding box center [146, 367] width 111 height 32
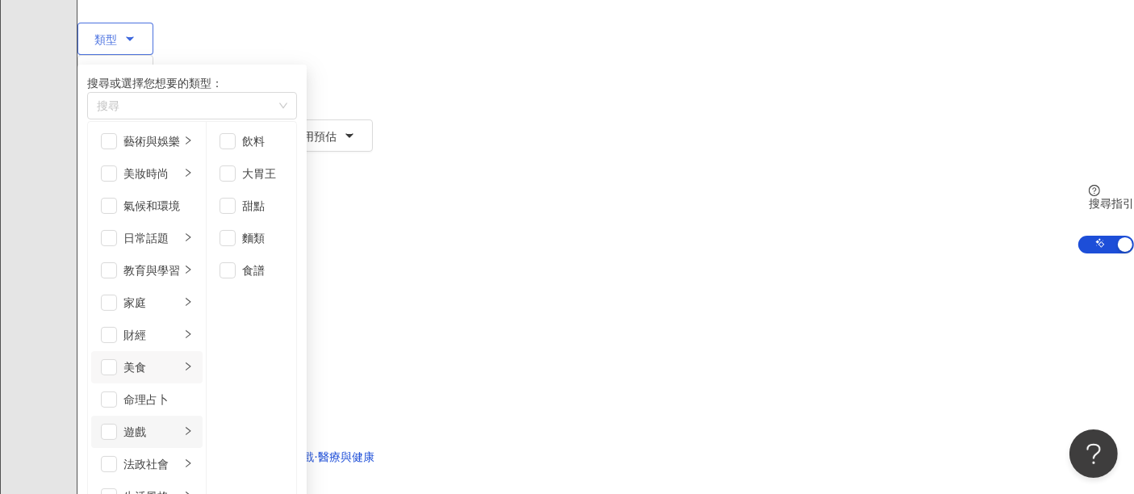
click at [180, 423] on div "遊戲" at bounding box center [151, 432] width 56 height 18
click at [180, 455] on div "法政社會" at bounding box center [151, 464] width 56 height 18
click at [180, 487] on div "生活風格" at bounding box center [151, 496] width 56 height 18
click at [287, 275] on div "韓國偶像" at bounding box center [264, 270] width 45 height 18
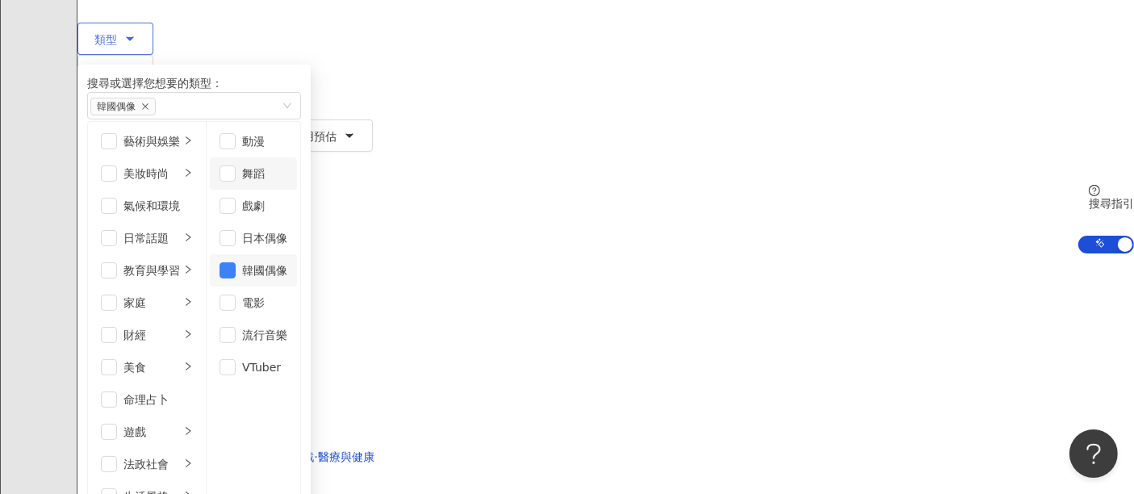
click at [287, 181] on div "舞蹈" at bounding box center [264, 174] width 45 height 18
click at [287, 326] on div "流行音樂" at bounding box center [264, 335] width 45 height 18
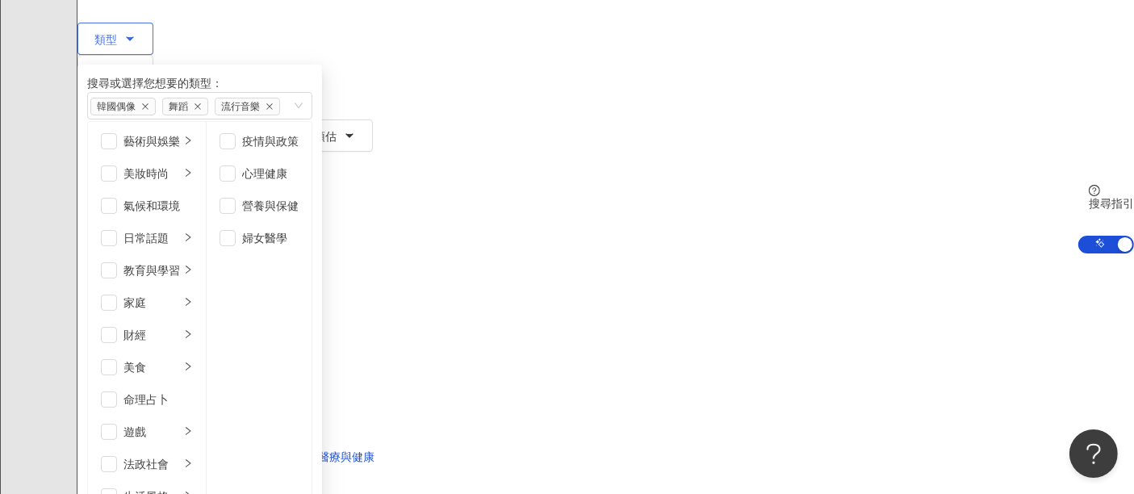
scroll to position [0, 0]
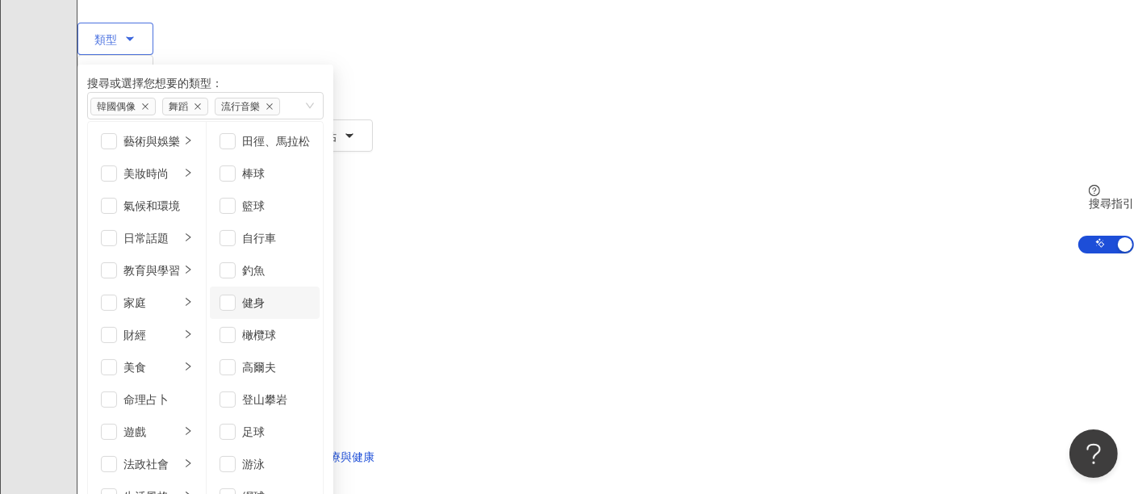
click at [310, 305] on div "健身" at bounding box center [276, 303] width 68 height 18
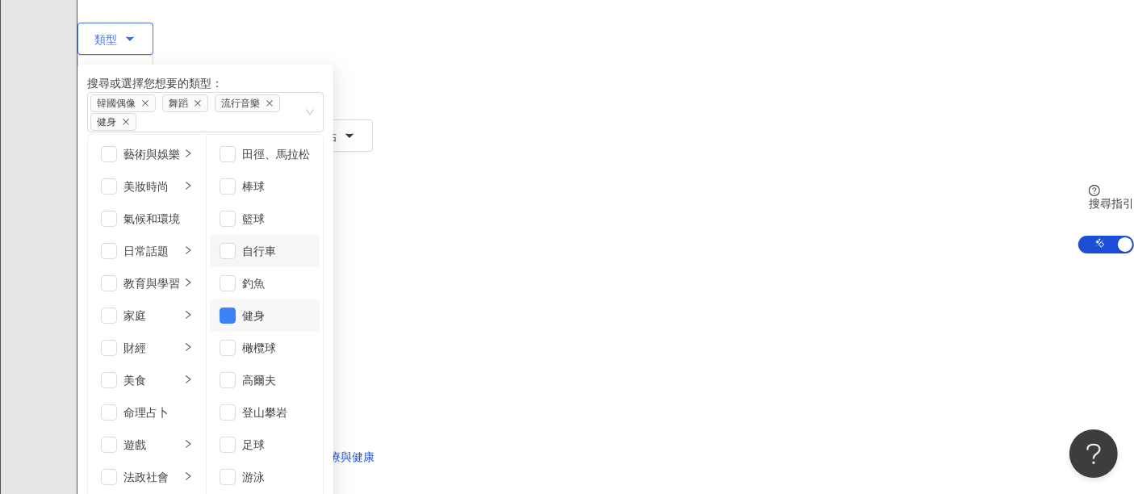
scroll to position [0, 0]
click at [320, 217] on li "籃球" at bounding box center [265, 219] width 110 height 32
click at [310, 178] on div "棒球" at bounding box center [276, 187] width 68 height 18
click at [310, 145] on div "田徑、馬拉松" at bounding box center [276, 154] width 68 height 18
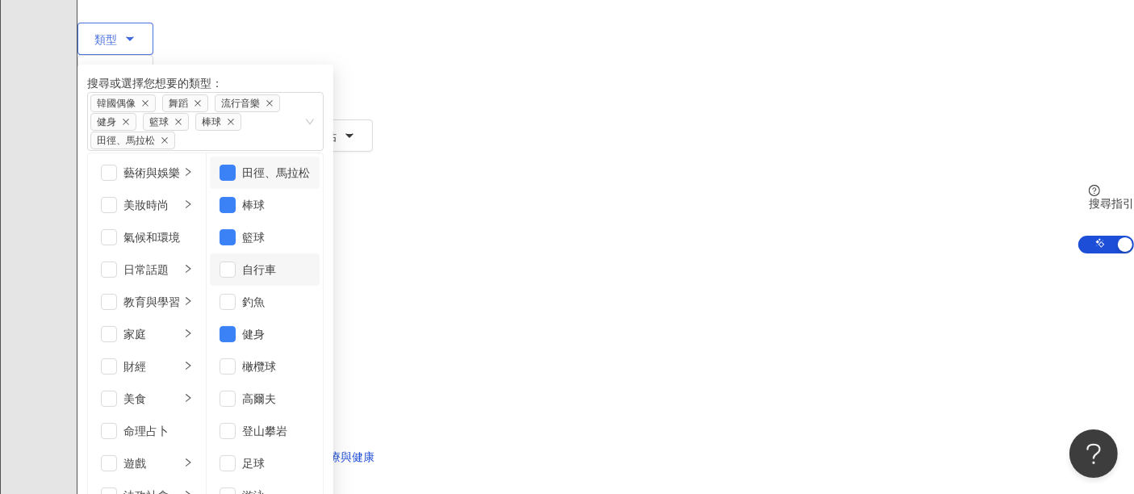
scroll to position [90, 0]
click at [310, 261] on div "自行車" at bounding box center [276, 270] width 68 height 18
click at [310, 390] on div "高爾夫" at bounding box center [276, 399] width 68 height 18
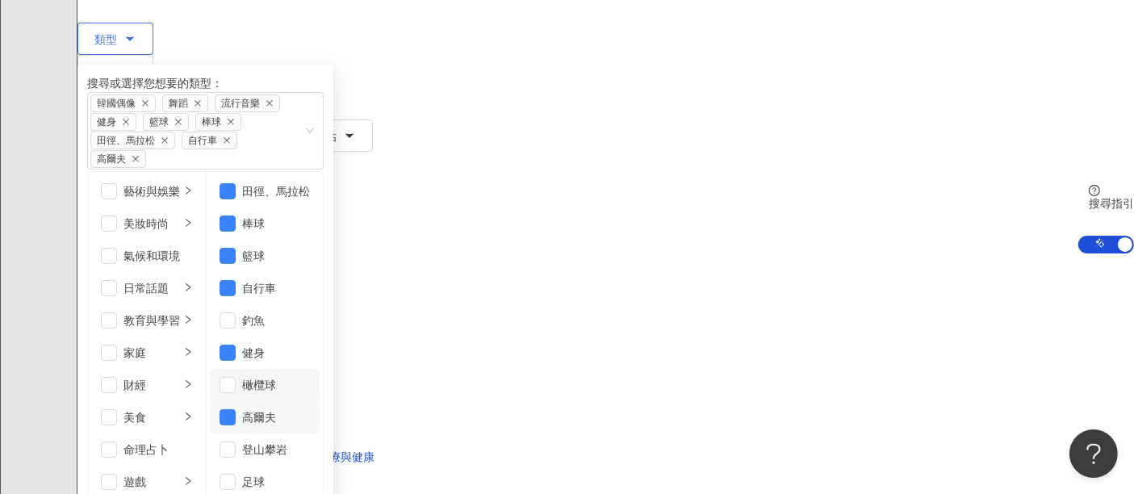
scroll to position [179, 0]
click at [310, 441] on div "登山攀岩" at bounding box center [276, 450] width 68 height 18
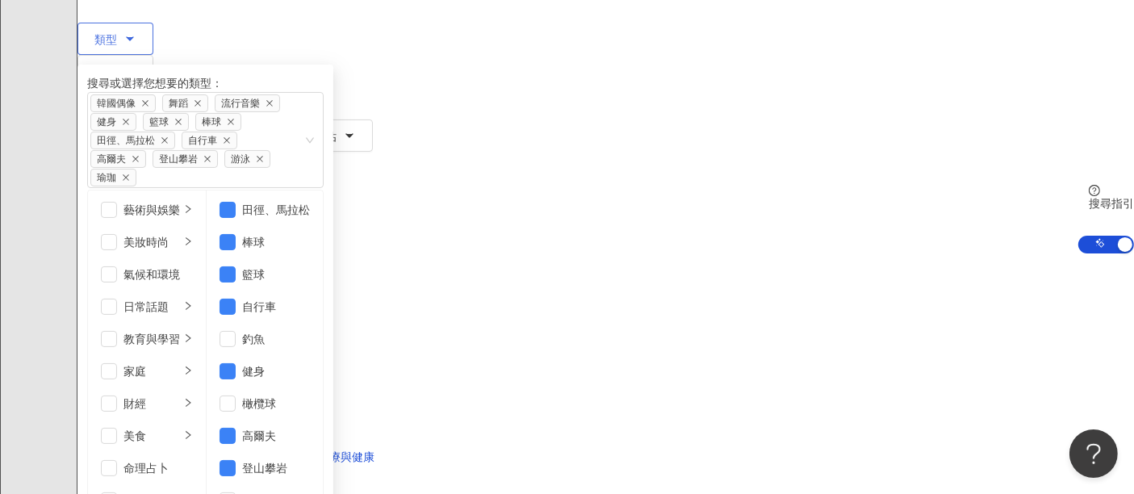
scroll to position [558, 0]
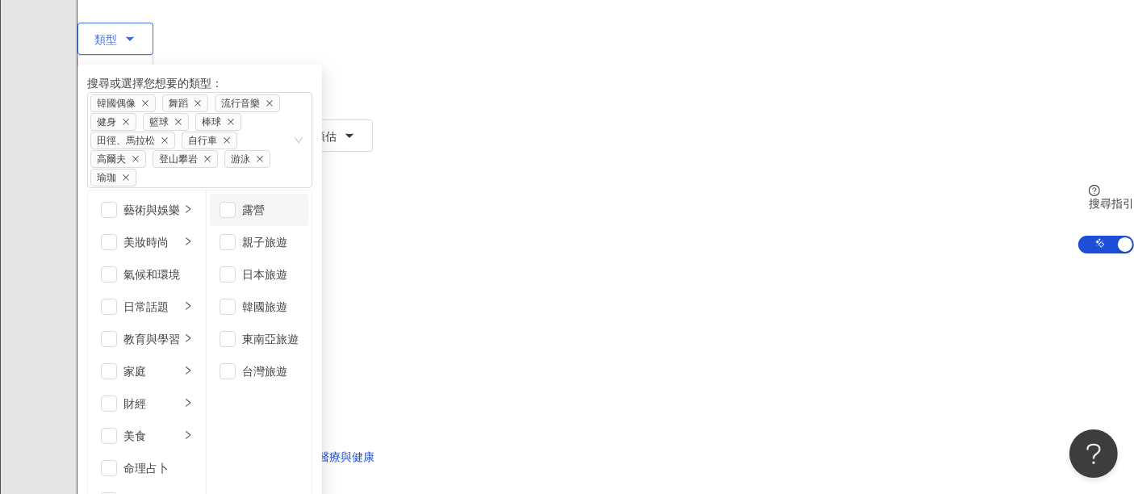
click at [299, 201] on div "露營" at bounding box center [270, 210] width 56 height 18
click at [180, 201] on div "藝術與娛樂" at bounding box center [151, 210] width 56 height 18
click at [180, 233] on div "美妝時尚" at bounding box center [151, 242] width 56 height 18
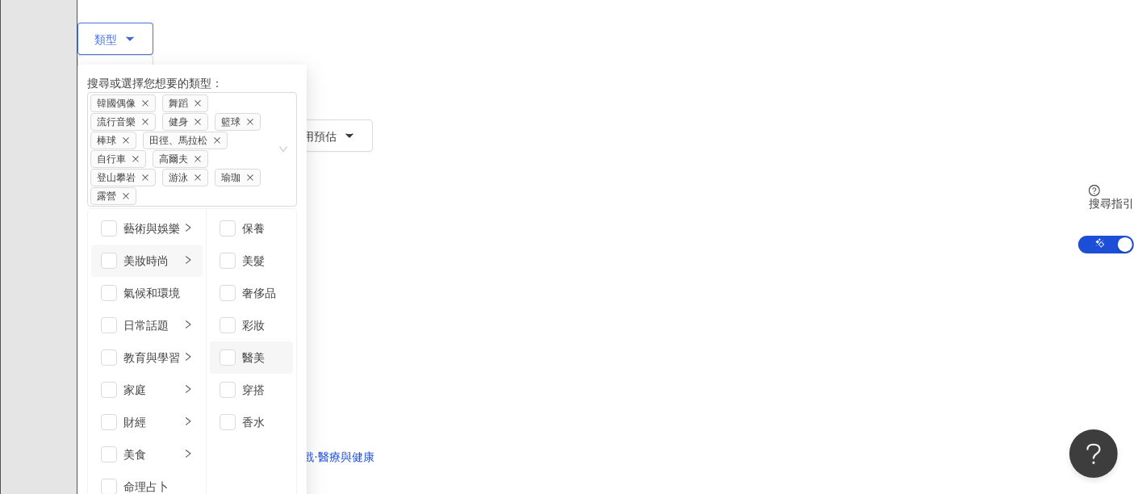
scroll to position [10, 0]
click at [293, 374] on li "穿搭" at bounding box center [251, 390] width 83 height 32
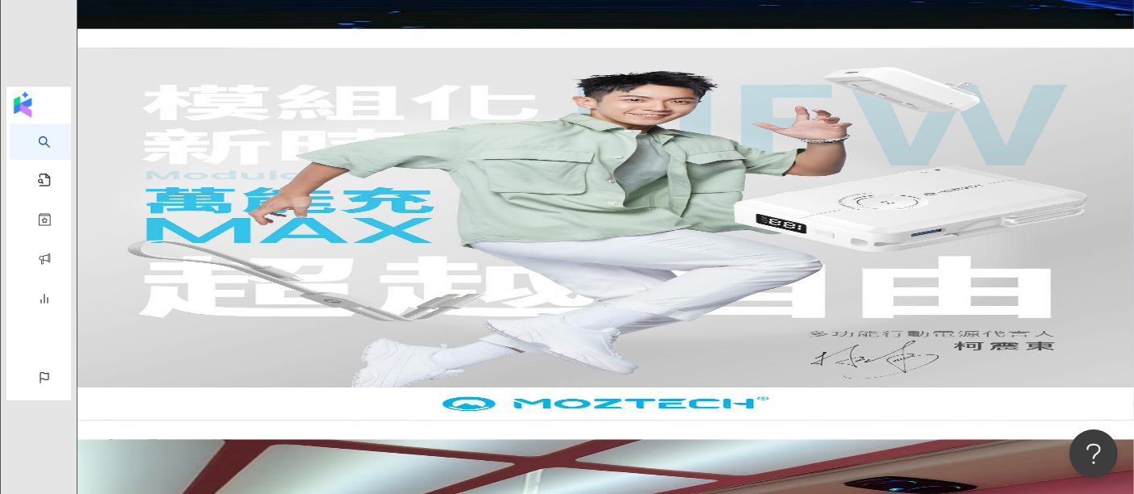
scroll to position [2779, 0]
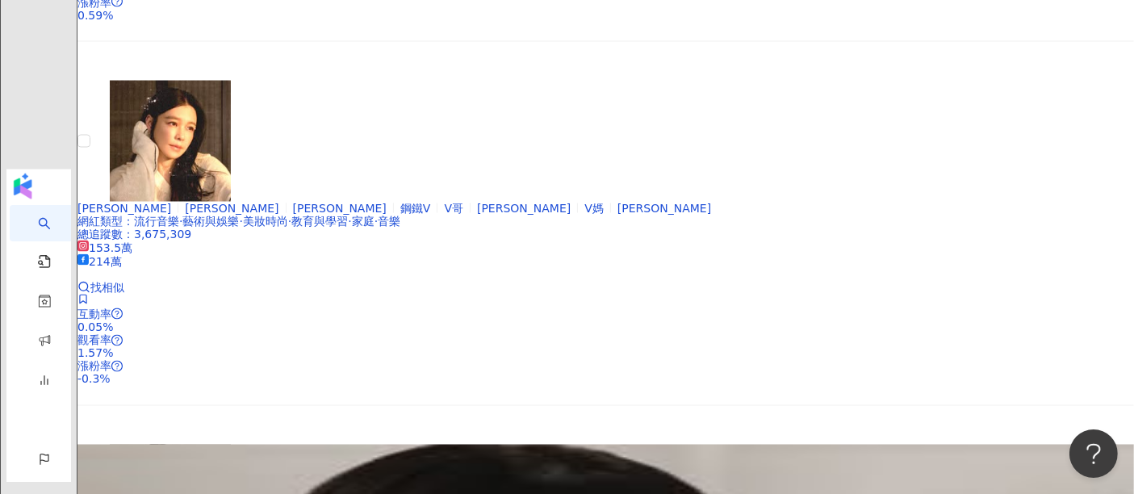
scroll to position [2761, 0]
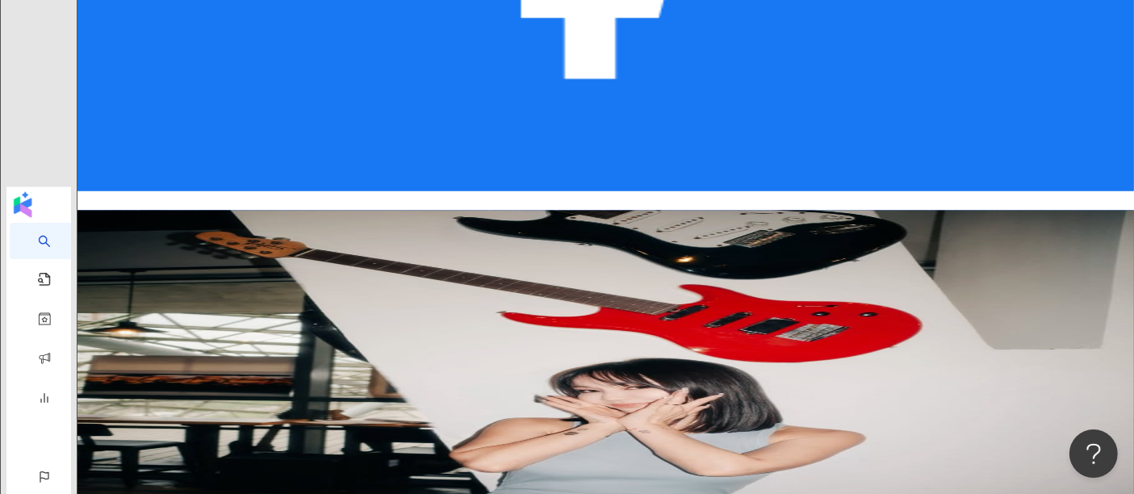
scroll to position [3065, 0]
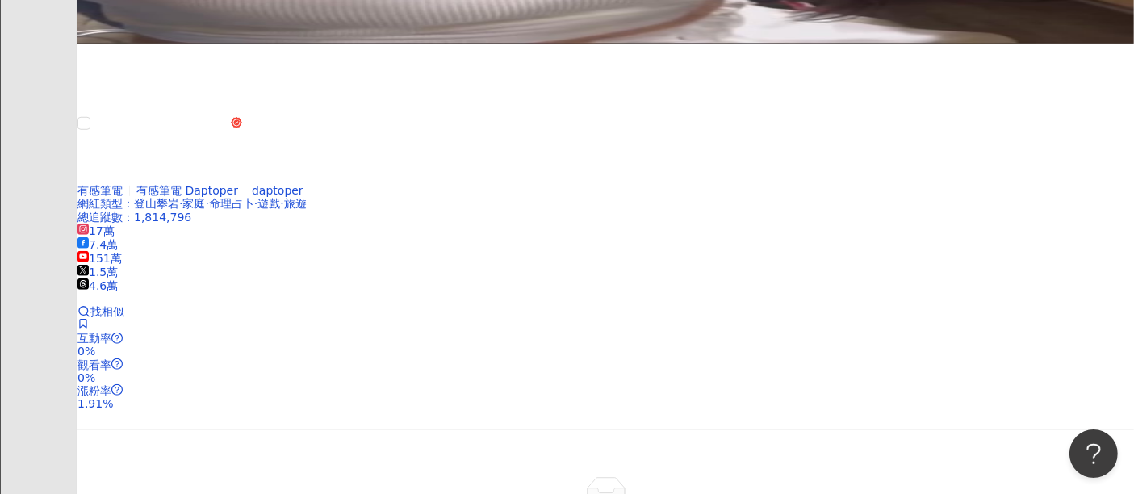
scroll to position [3031, 0]
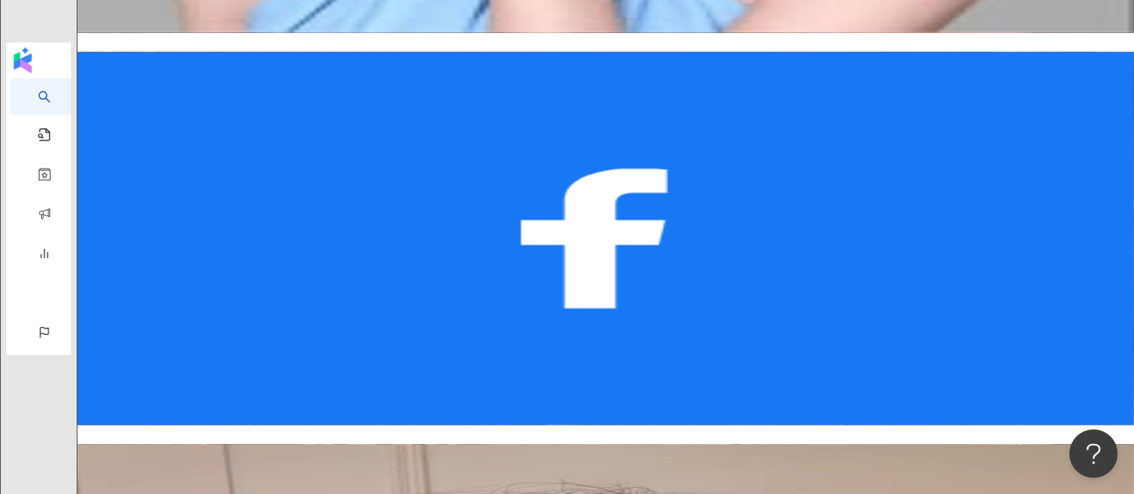
scroll to position [2941, 0]
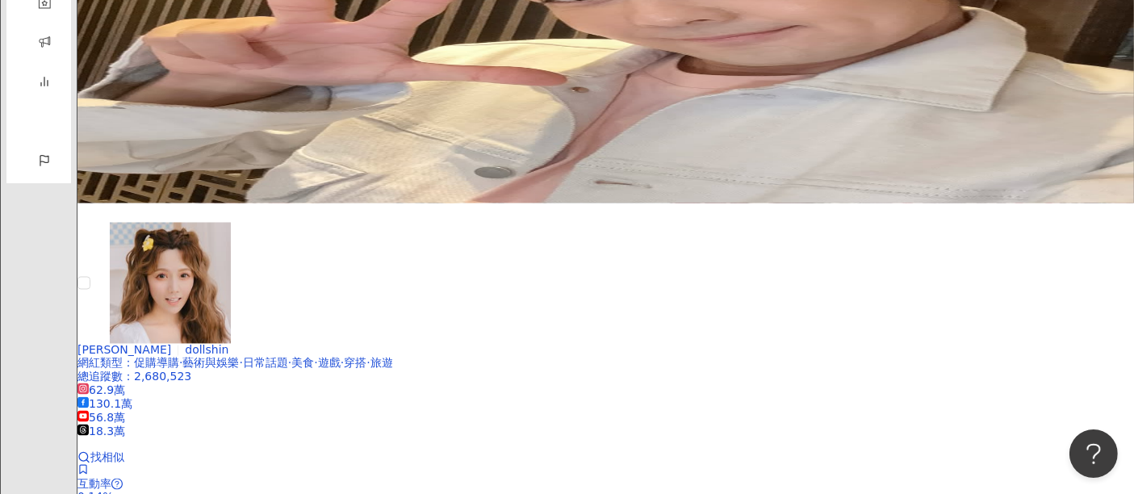
scroll to position [2985, 0]
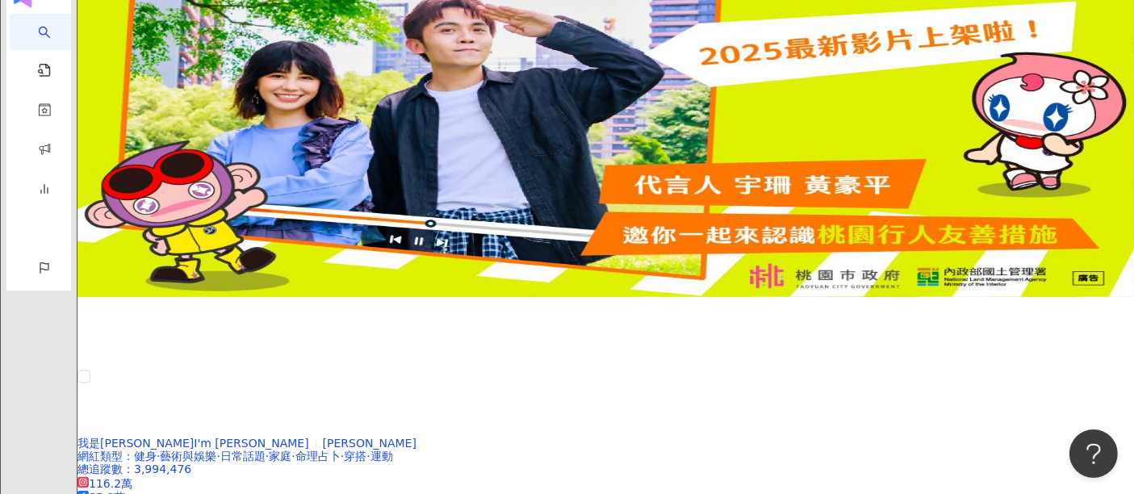
scroll to position [2894, 0]
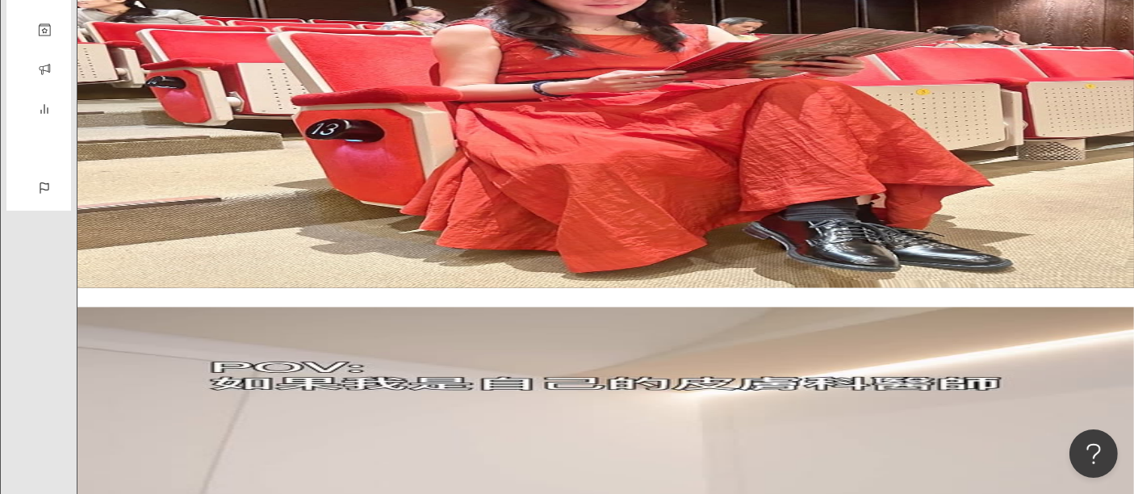
scroll to position [3040, 0]
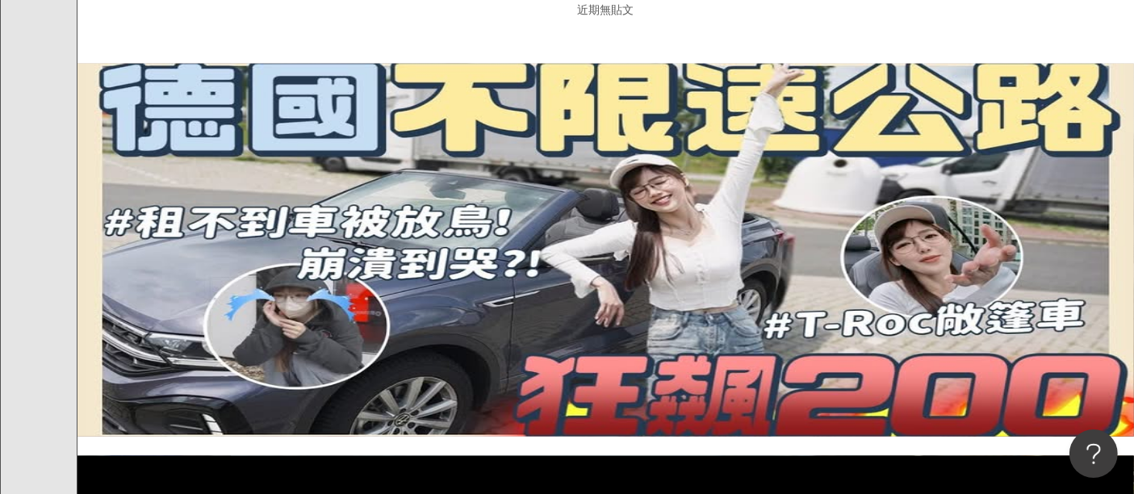
scroll to position [2045, 0]
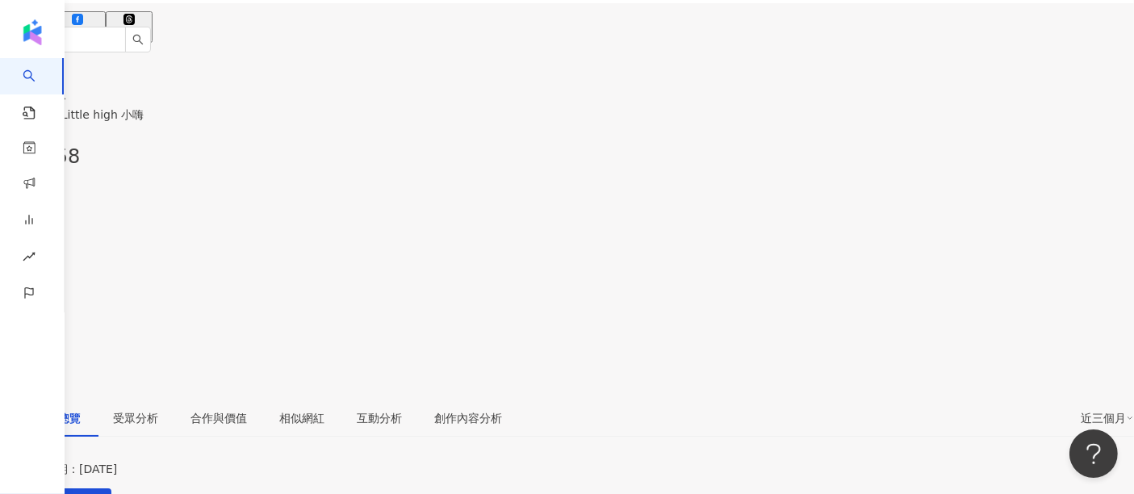
scroll to position [179, 0]
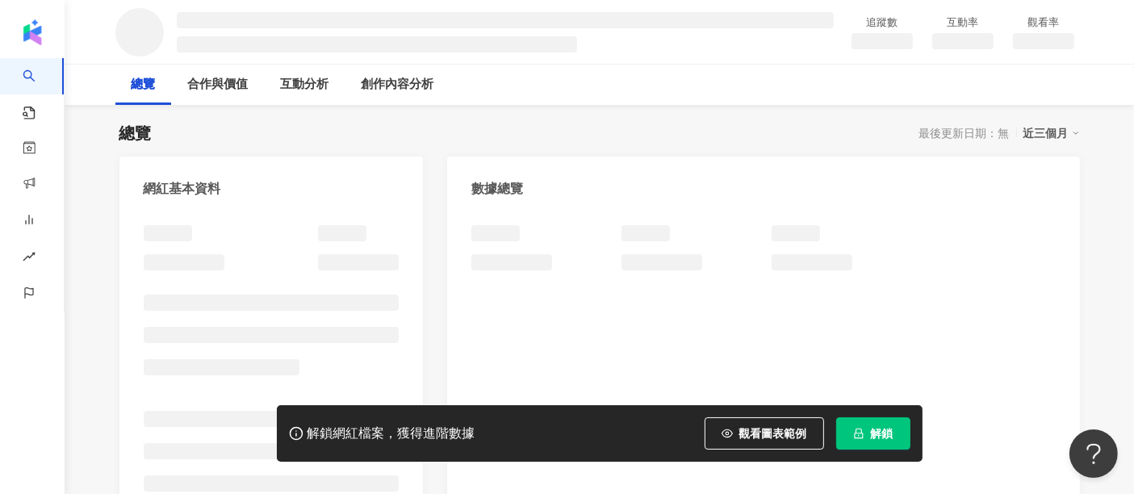
scroll to position [179, 0]
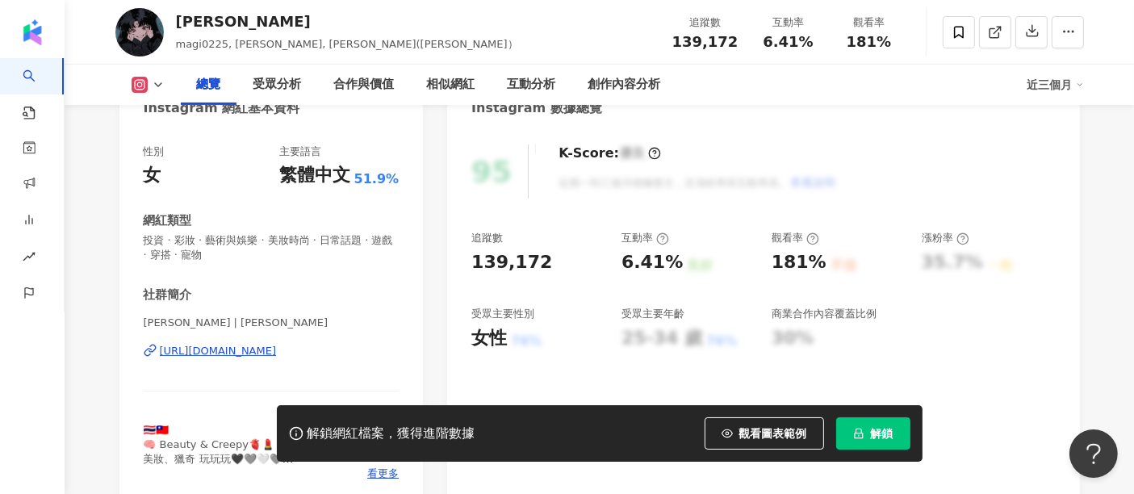
click at [277, 356] on div "[URL][DOMAIN_NAME]" at bounding box center [218, 351] width 117 height 15
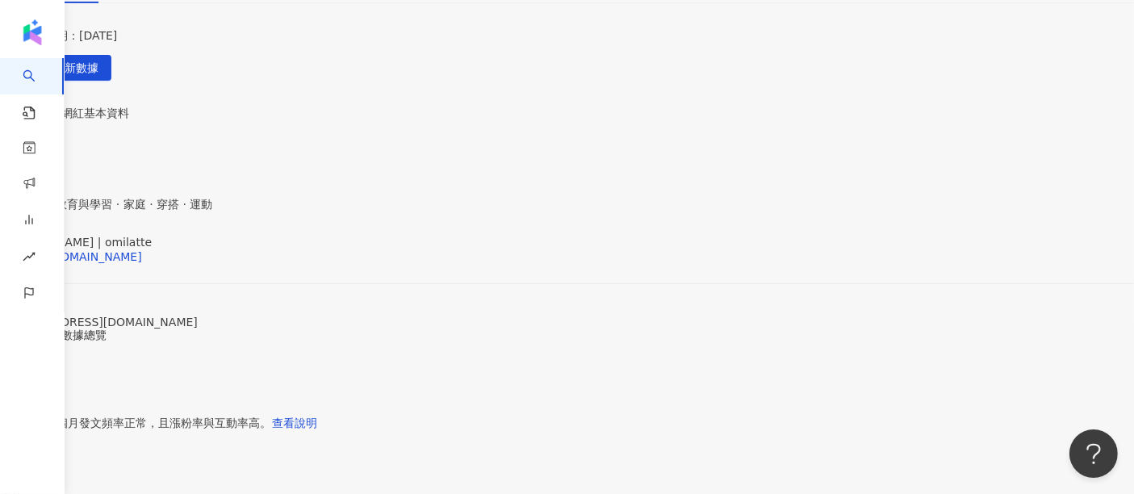
scroll to position [547, 0]
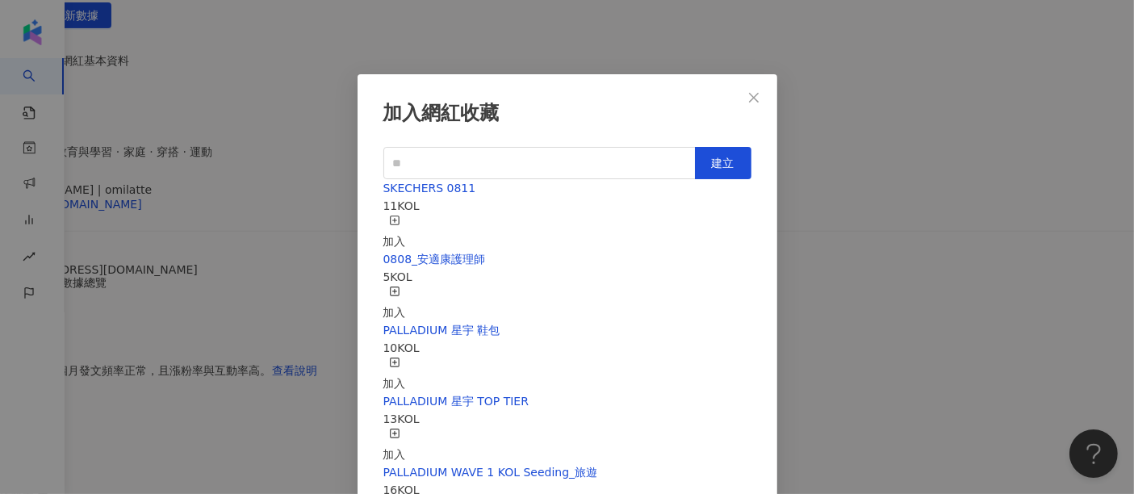
scroll to position [481, 0]
click at [613, 151] on input "text" at bounding box center [539, 163] width 312 height 32
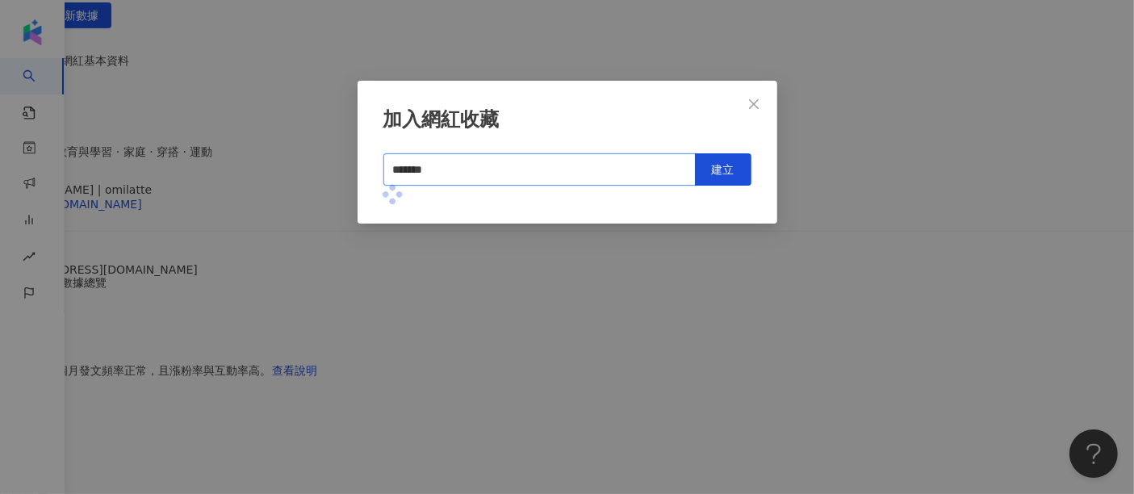
scroll to position [0, 0]
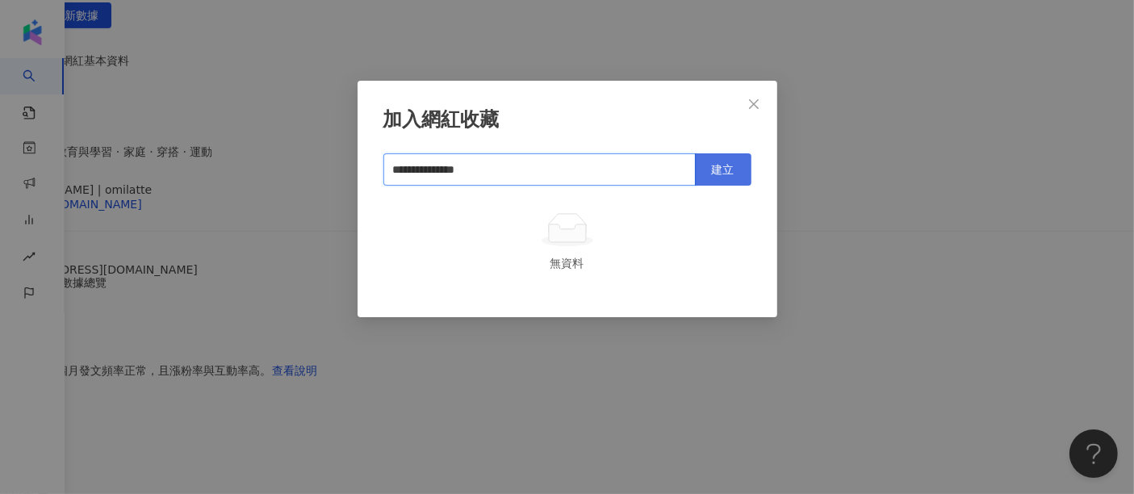
click at [731, 153] on button "建立" at bounding box center [723, 169] width 56 height 32
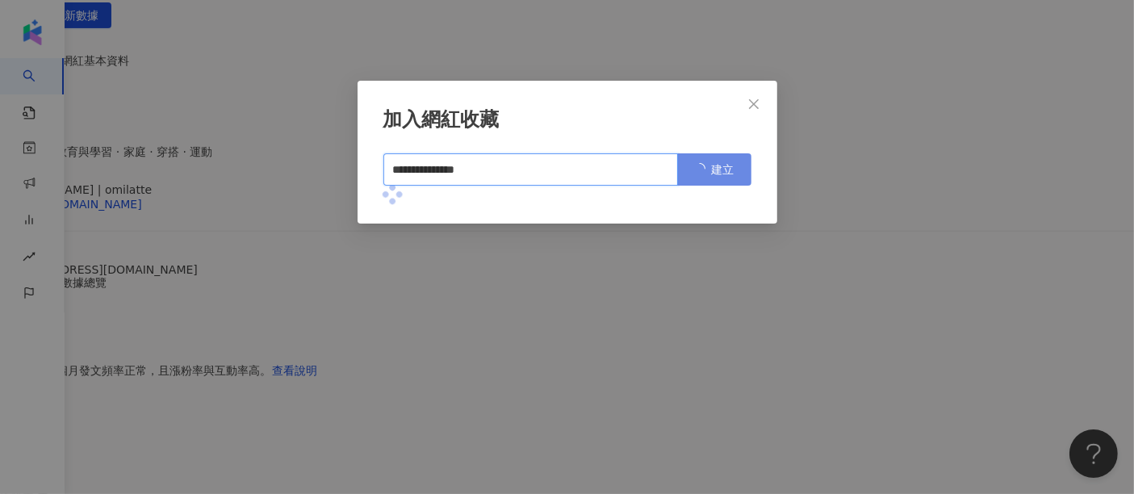
type input "**********"
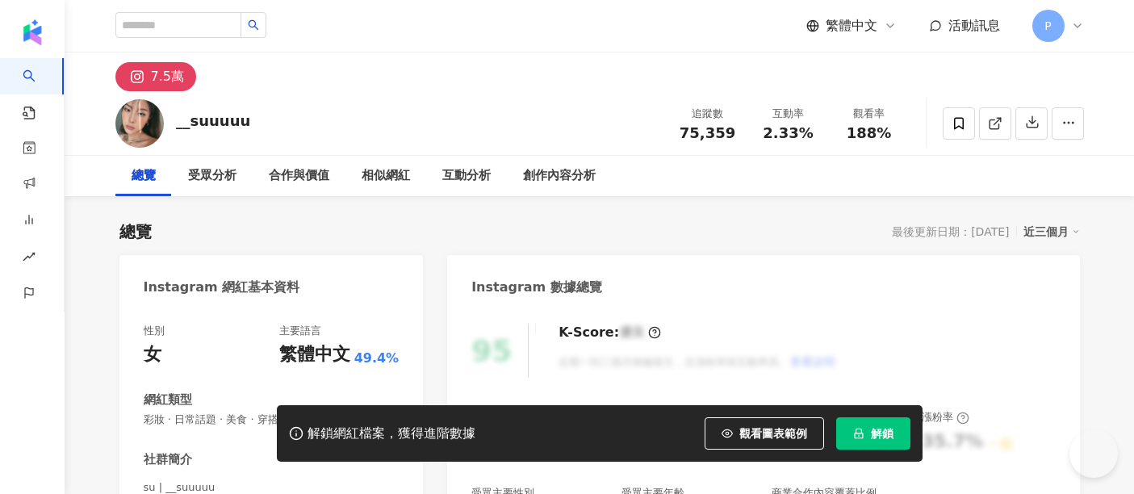
click at [864, 432] on button "解鎖" at bounding box center [873, 433] width 74 height 32
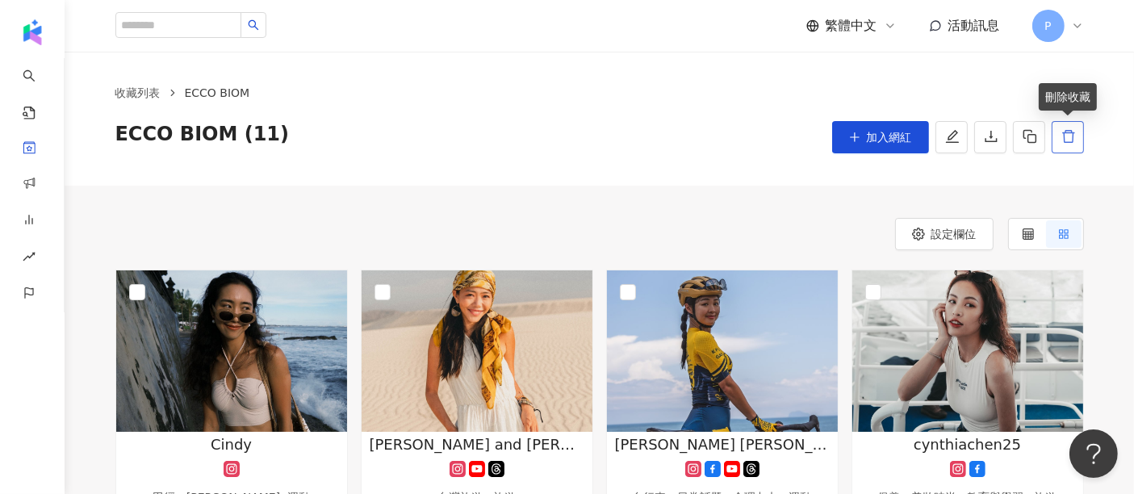
click at [1061, 140] on icon "delete" at bounding box center [1068, 136] width 15 height 15
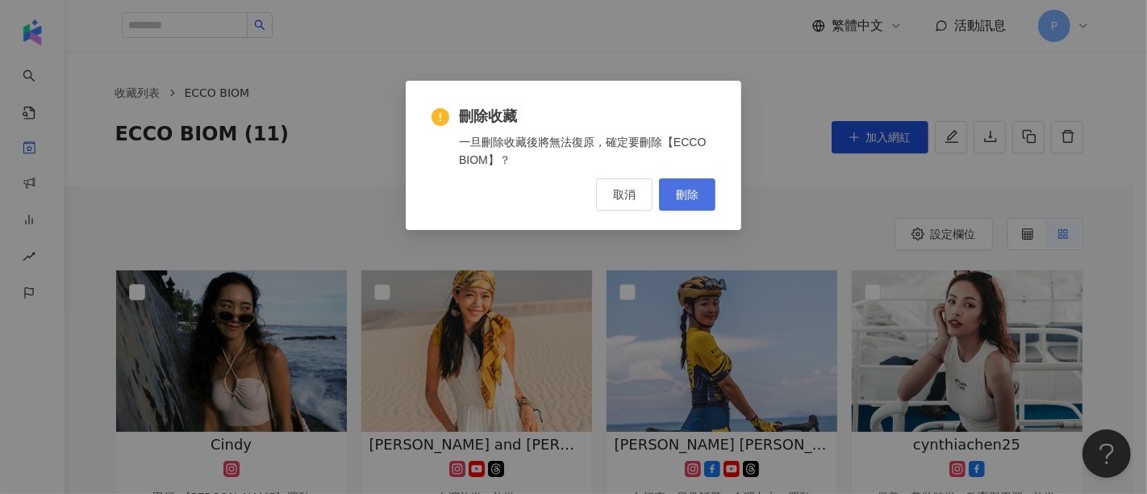
click at [705, 181] on button "刪除" at bounding box center [687, 194] width 56 height 32
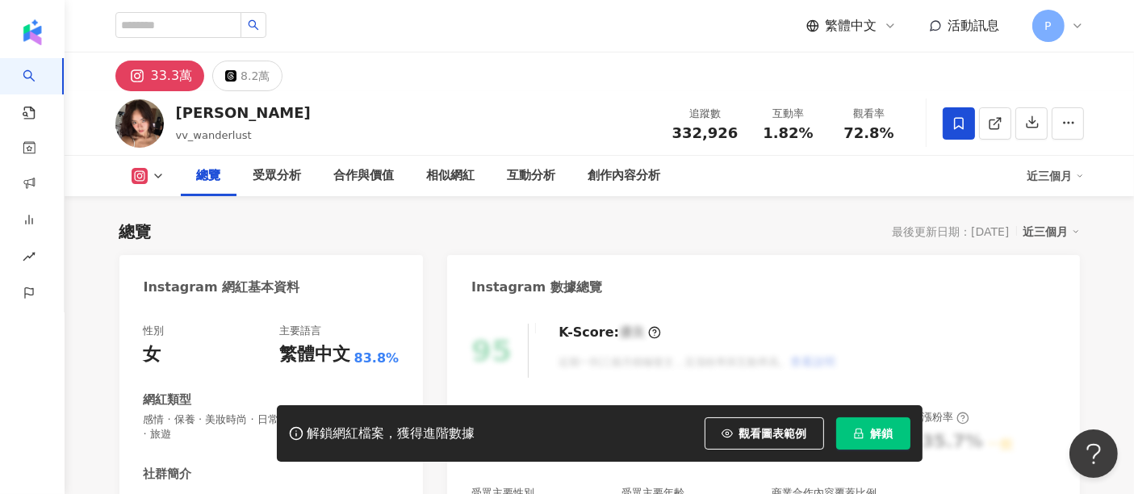
scroll to position [98, 0]
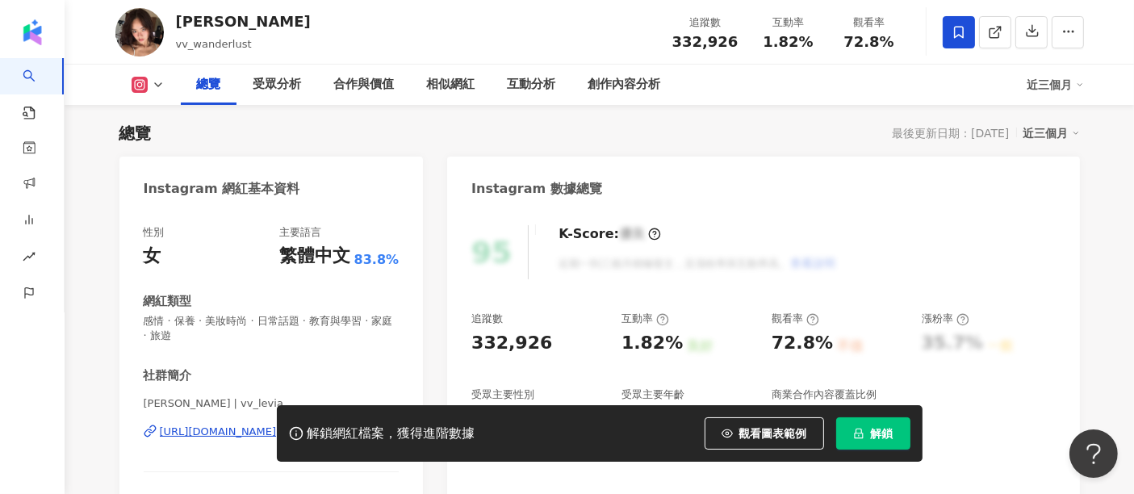
click at [891, 437] on span "解鎖" at bounding box center [882, 433] width 23 height 13
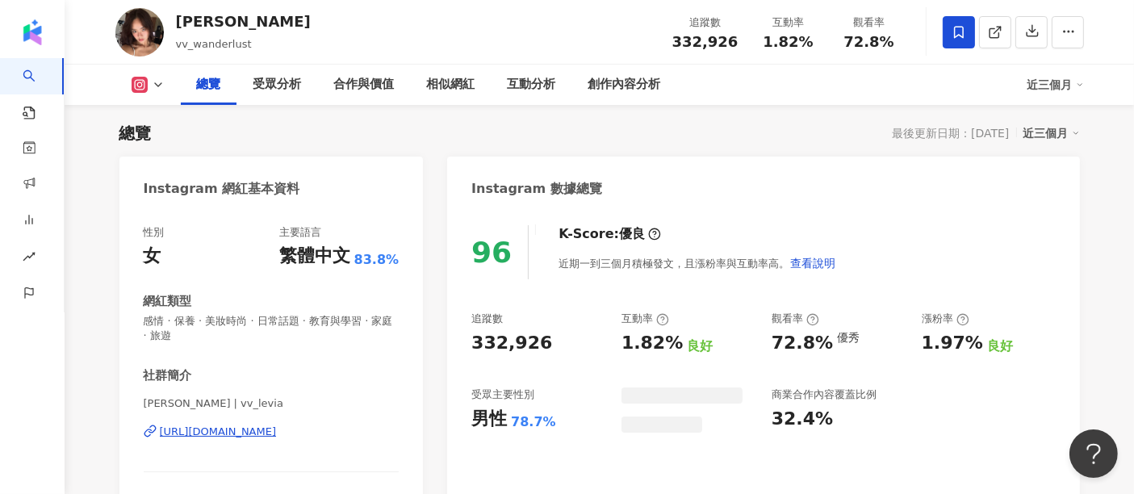
click at [973, 36] on span at bounding box center [958, 32] width 32 height 32
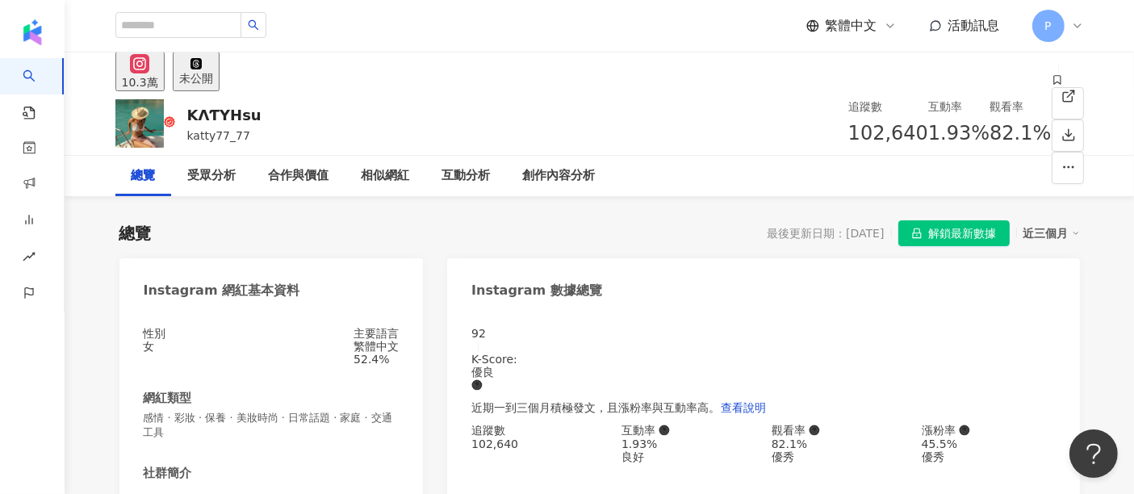
click at [954, 221] on span "解鎖最新數據" at bounding box center [963, 234] width 68 height 26
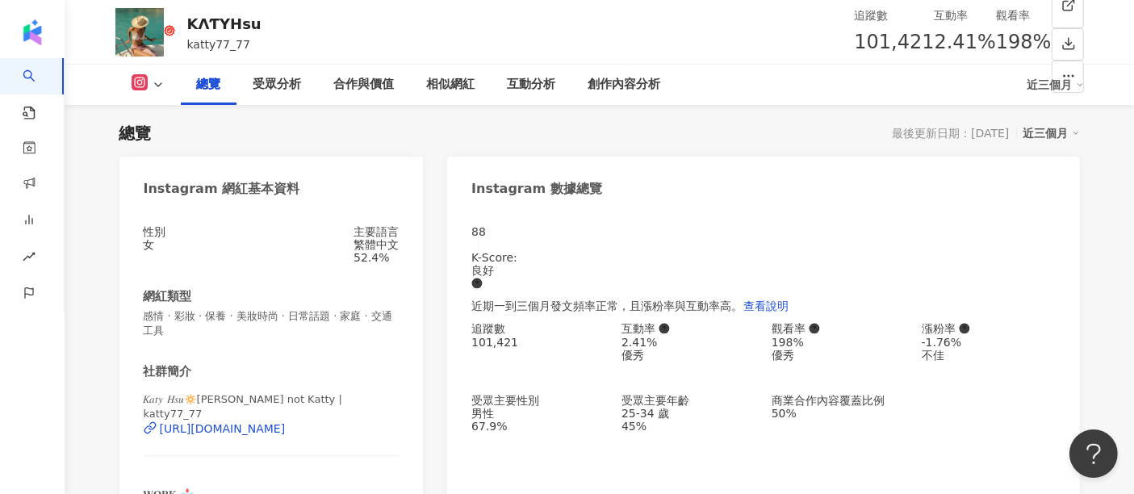
scroll to position [189, 0]
